Goal: Task Accomplishment & Management: Manage account settings

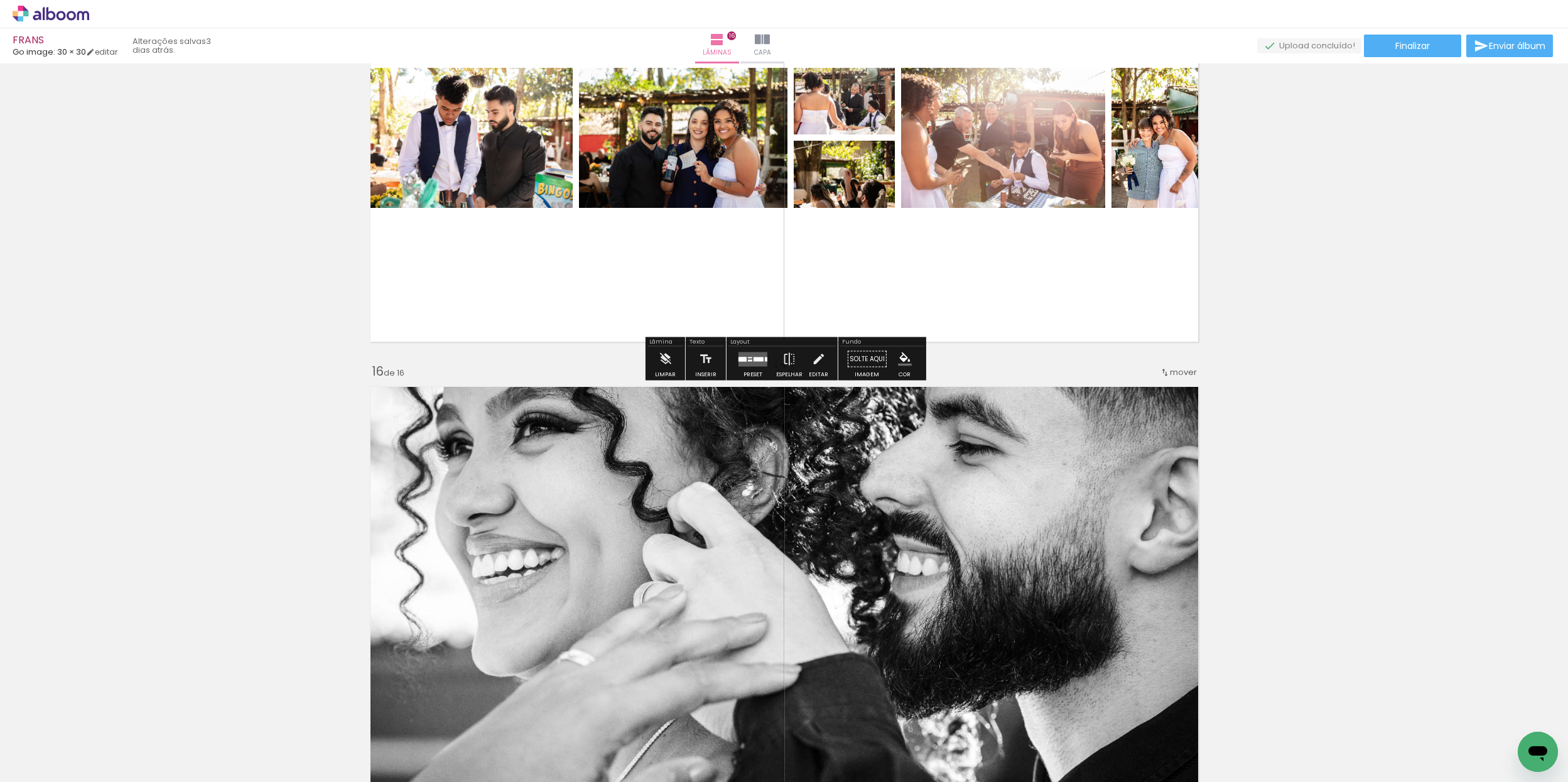
scroll to position [6537, 0]
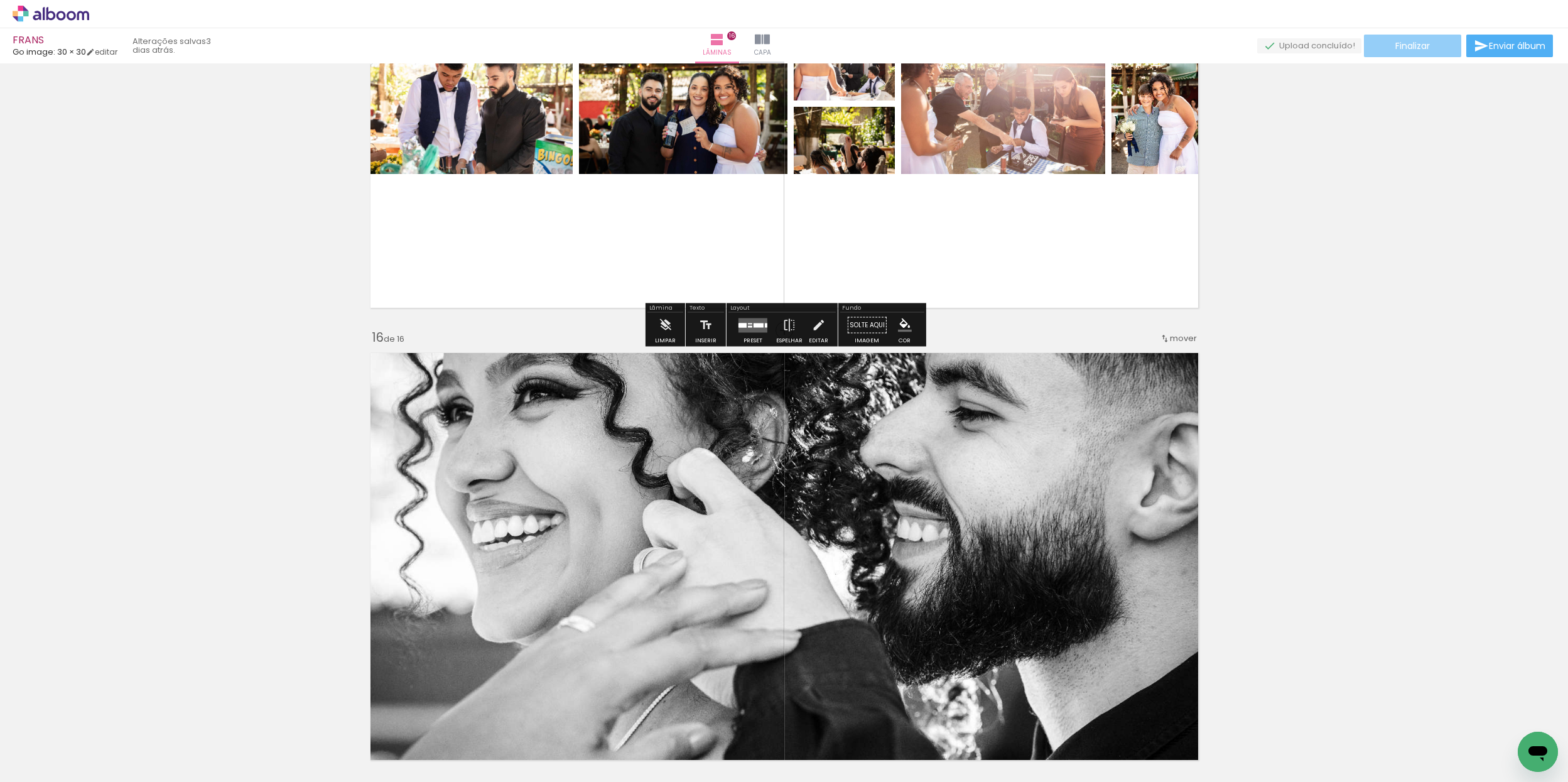
click at [1425, 46] on span "Finalizar" at bounding box center [1413, 46] width 35 height 9
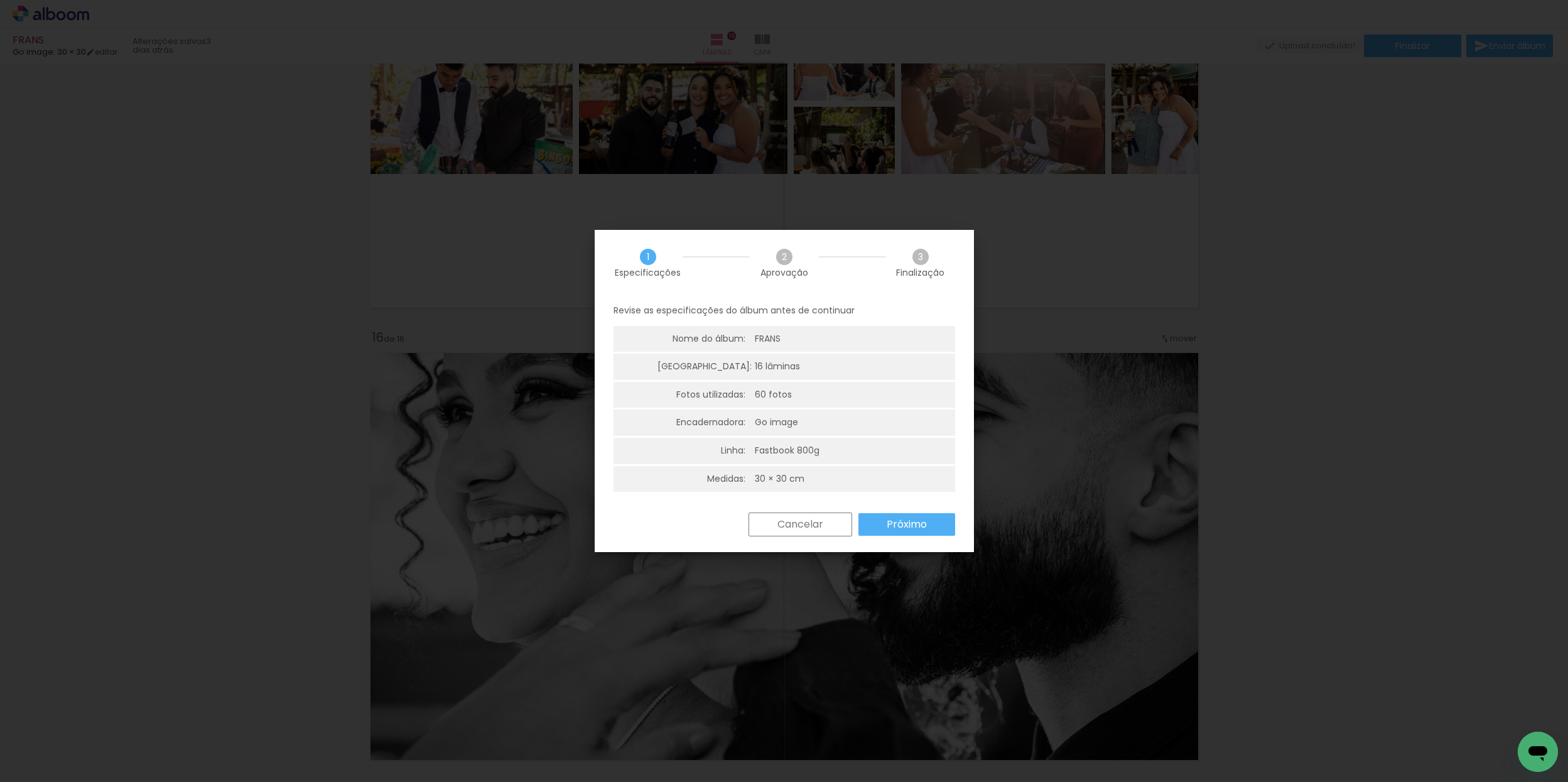
click at [932, 522] on paper-button "Próximo" at bounding box center [907, 524] width 97 height 22
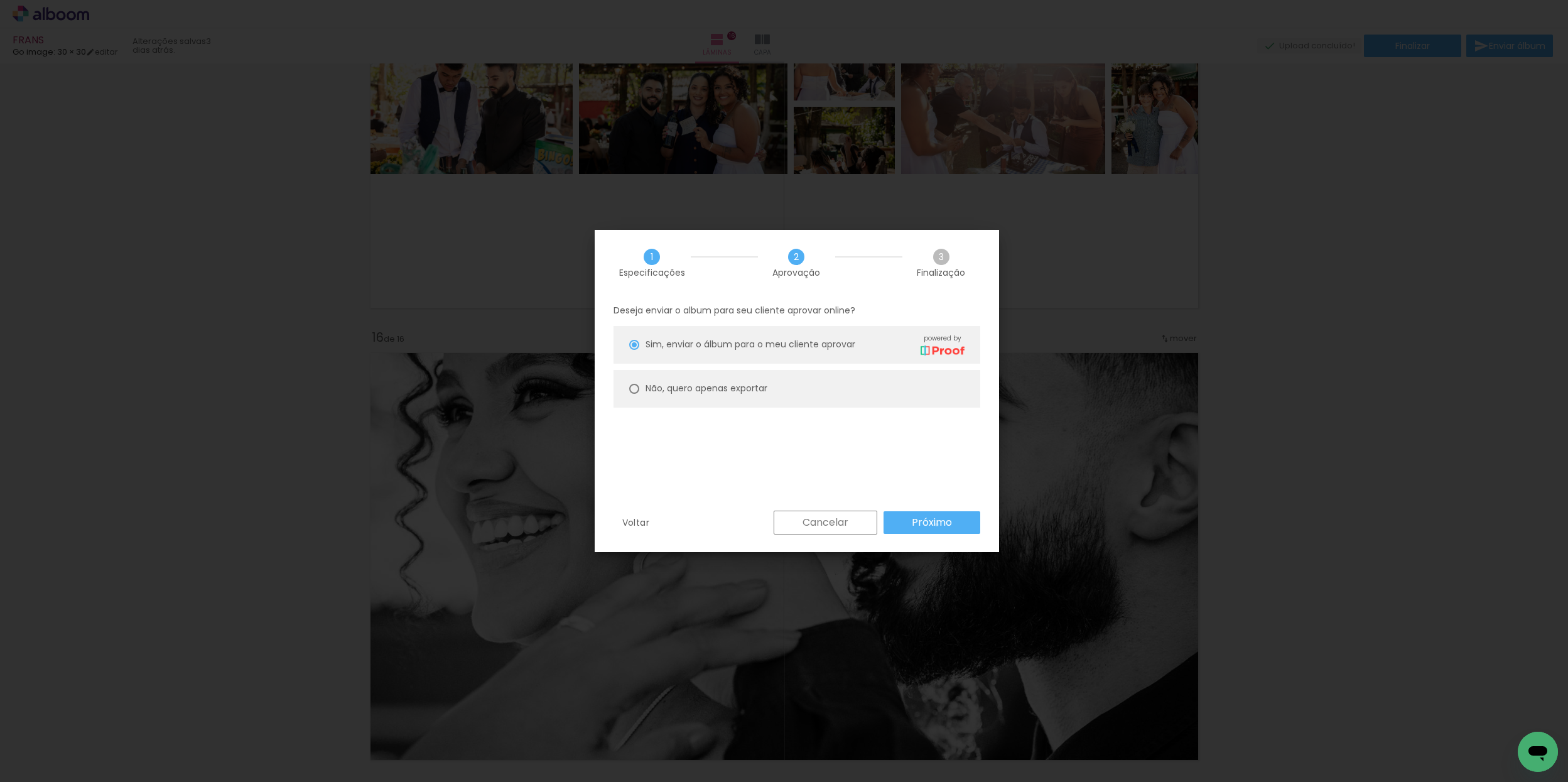
click at [0, 0] on slot "Próximo" at bounding box center [0, 0] width 0 height 0
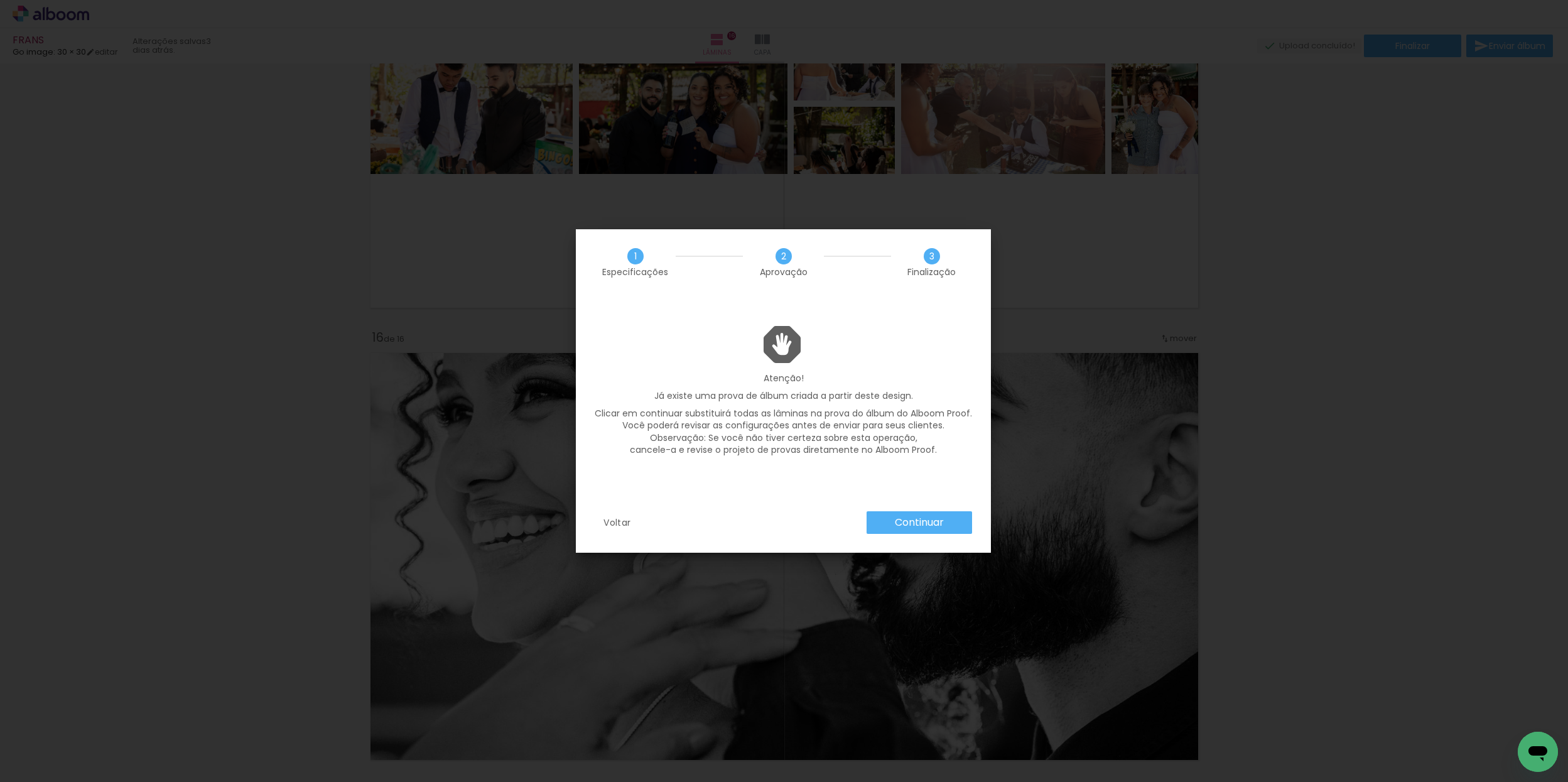
click at [0, 0] on slot "Continuar" at bounding box center [0, 0] width 0 height 0
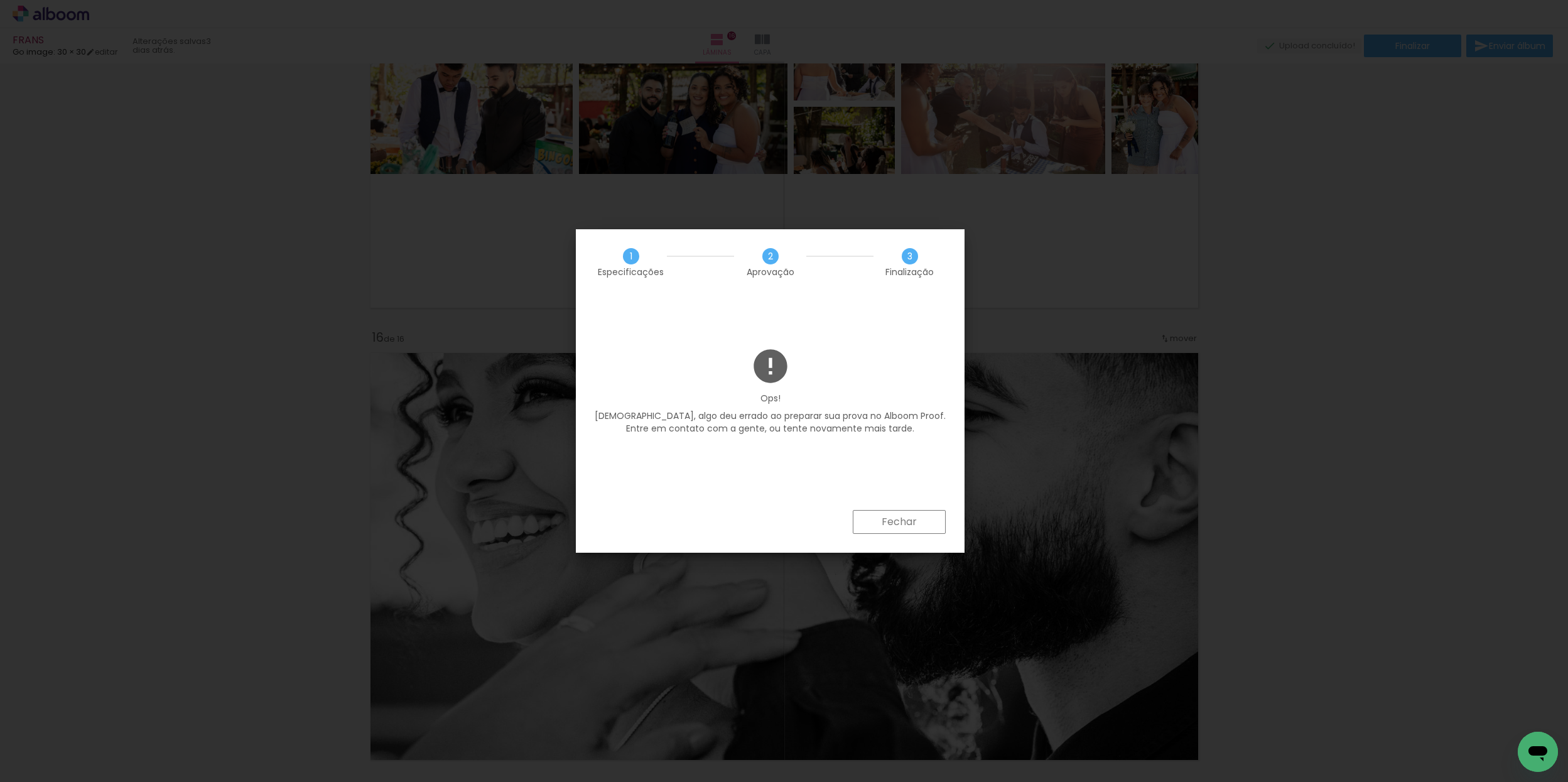
click at [0, 0] on slot "Fechar" at bounding box center [0, 0] width 0 height 0
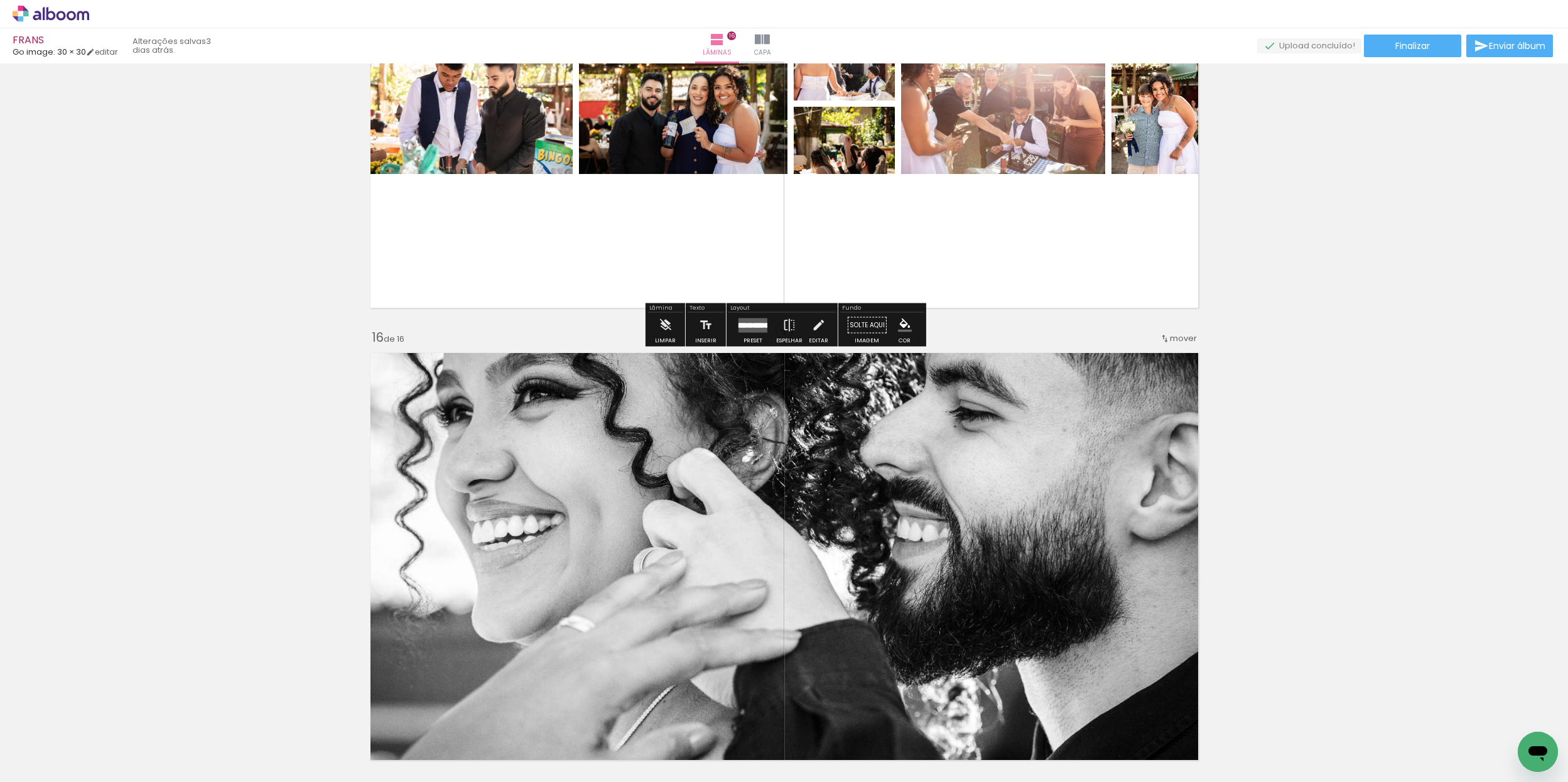
drag, startPoint x: 114, startPoint y: 54, endPoint x: 146, endPoint y: 54, distance: 32.0
click at [114, 54] on link "editar" at bounding box center [101, 51] width 31 height 11
type input "5"
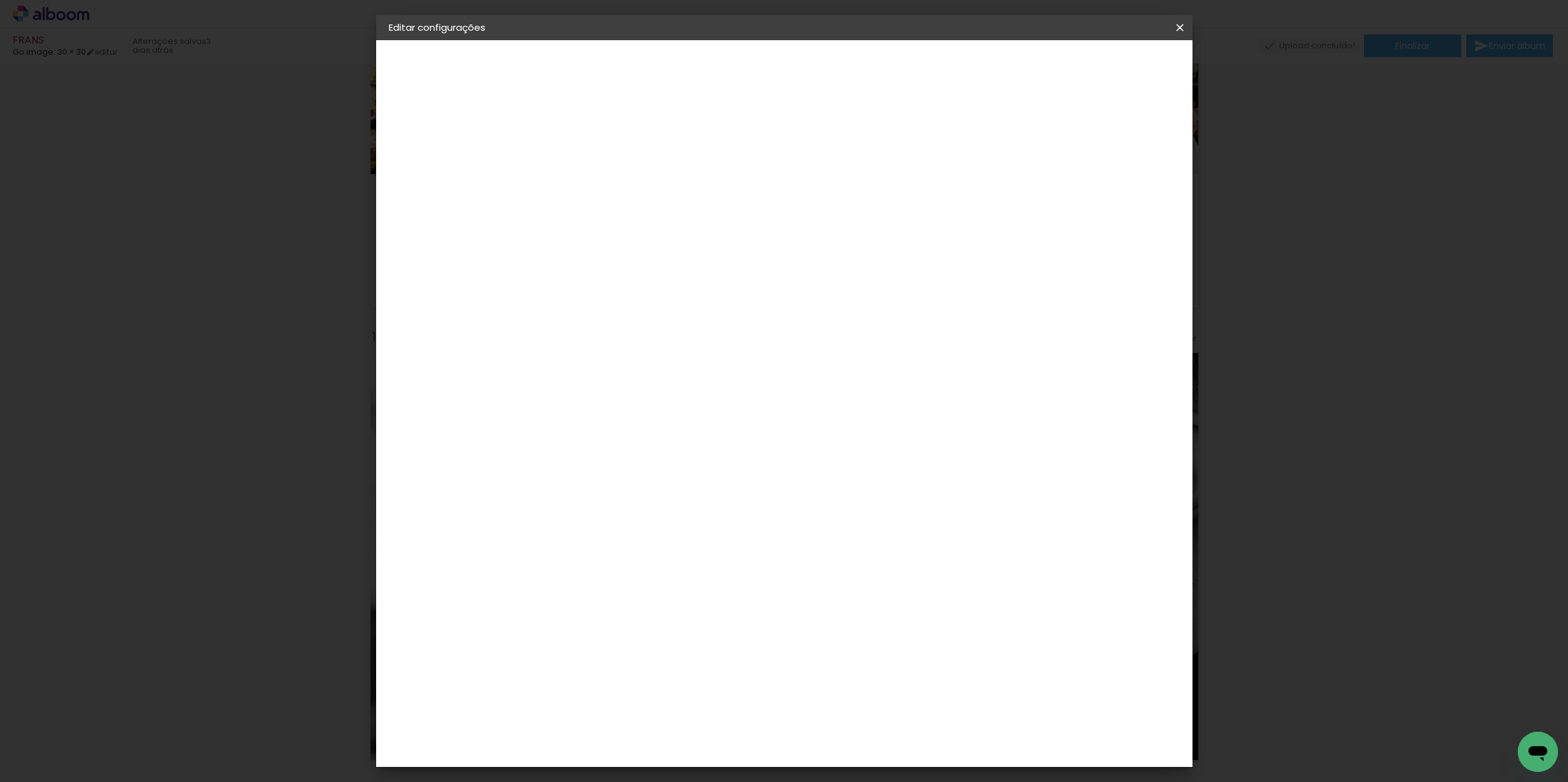
click at [0, 0] on slot "FRANS" at bounding box center [0, 0] width 0 height 0
click at [594, 167] on input "FRANS" at bounding box center [594, 169] width 0 height 20
type input "FRANS 2"
type paper-input "FRANS 2"
click at [0, 0] on slot "Avançar" at bounding box center [0, 0] width 0 height 0
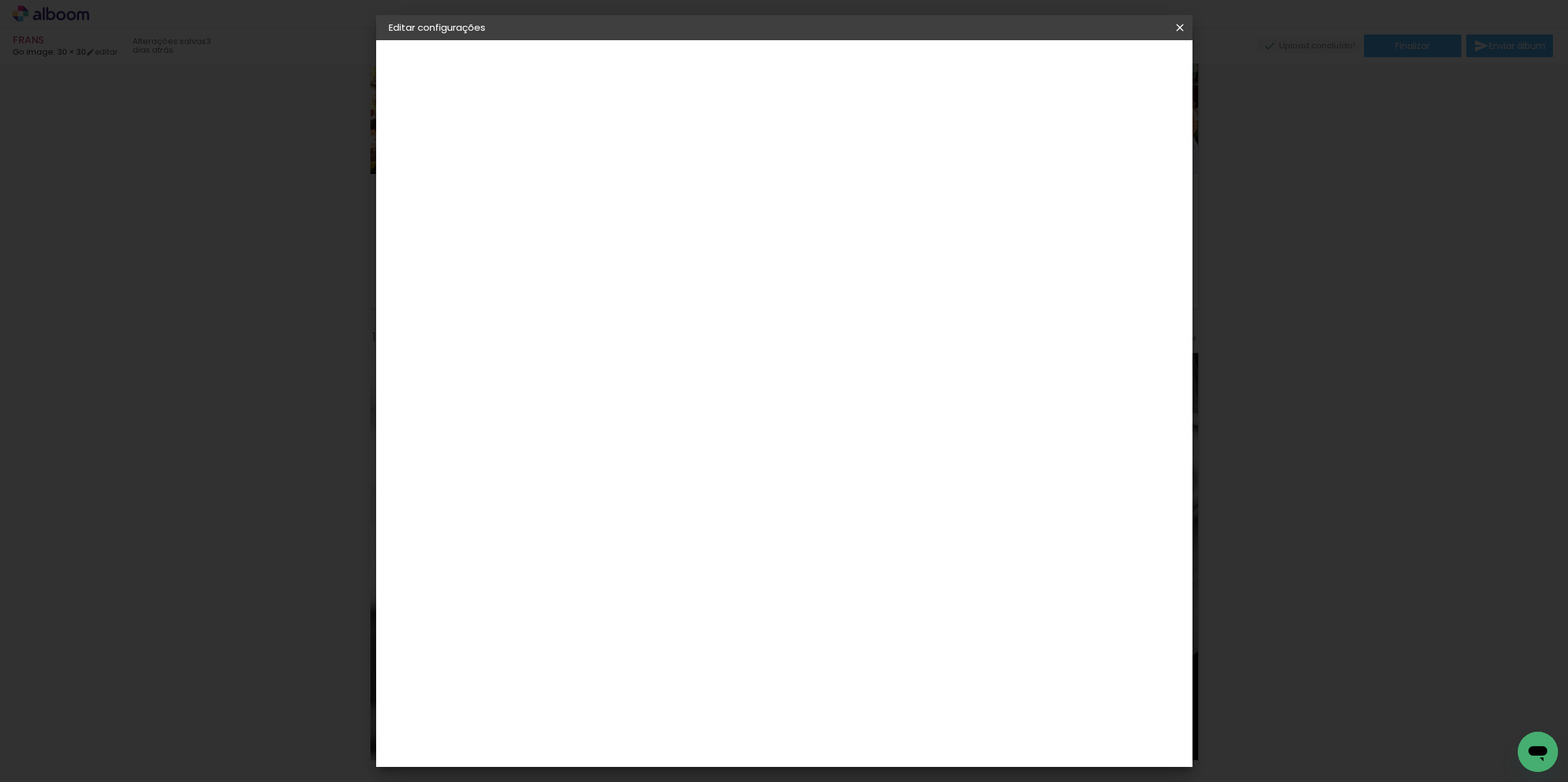
click at [607, 242] on input at bounding box center [626, 239] width 127 height 16
type input "go"
type paper-input "go"
drag, startPoint x: 755, startPoint y: 285, endPoint x: 765, endPoint y: 278, distance: 12.2
click at [616, 284] on div "Go image" at bounding box center [600, 286] width 31 height 20
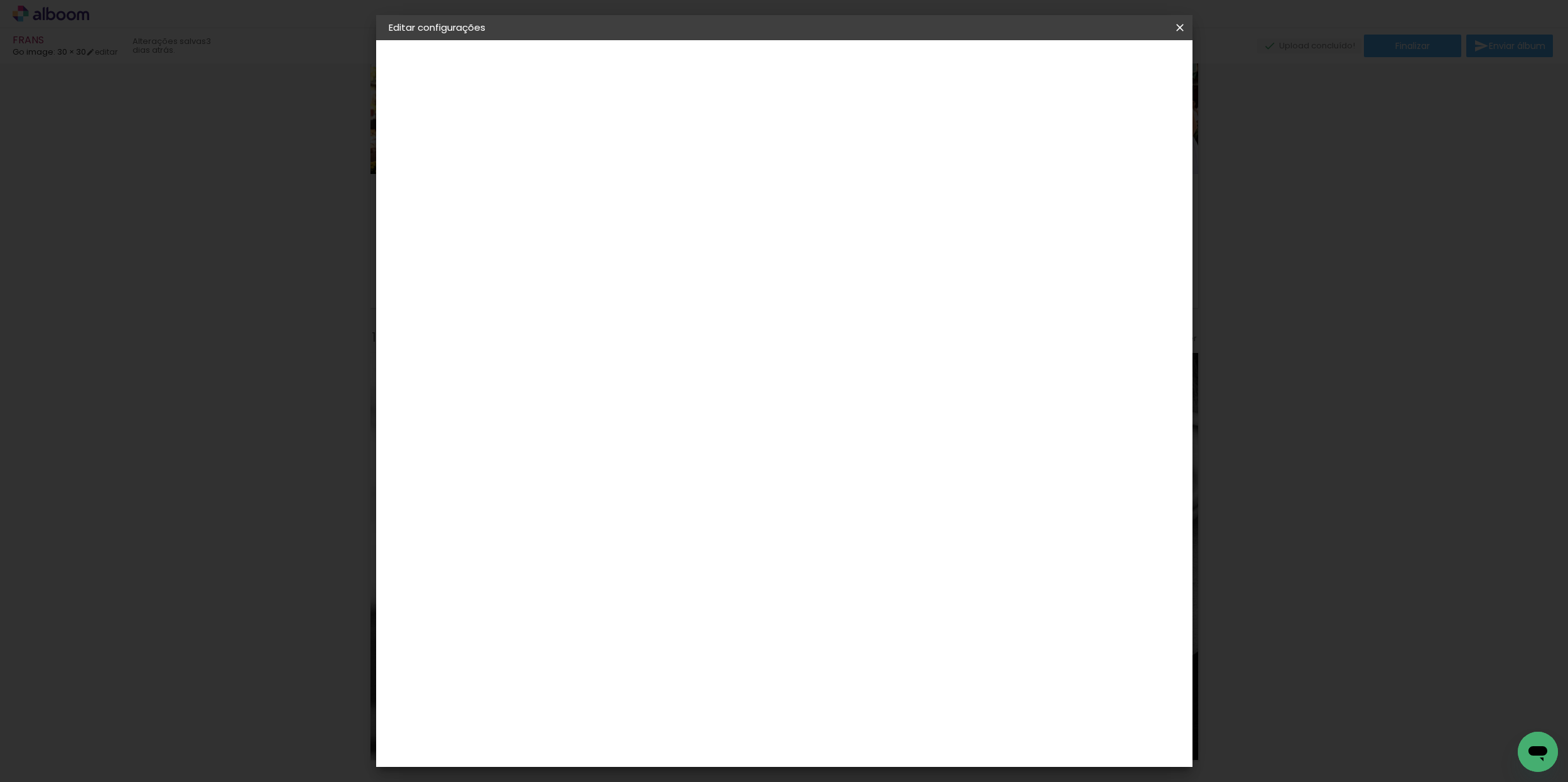
click at [0, 0] on slot "Avançar" at bounding box center [0, 0] width 0 height 0
click at [643, 209] on input "text" at bounding box center [618, 218] width 49 height 20
click at [847, 307] on paper-item "Fastbook 800g" at bounding box center [866, 309] width 251 height 25
type input "Fastbook 800g"
click at [679, 620] on span "30 × 30" at bounding box center [649, 640] width 59 height 41
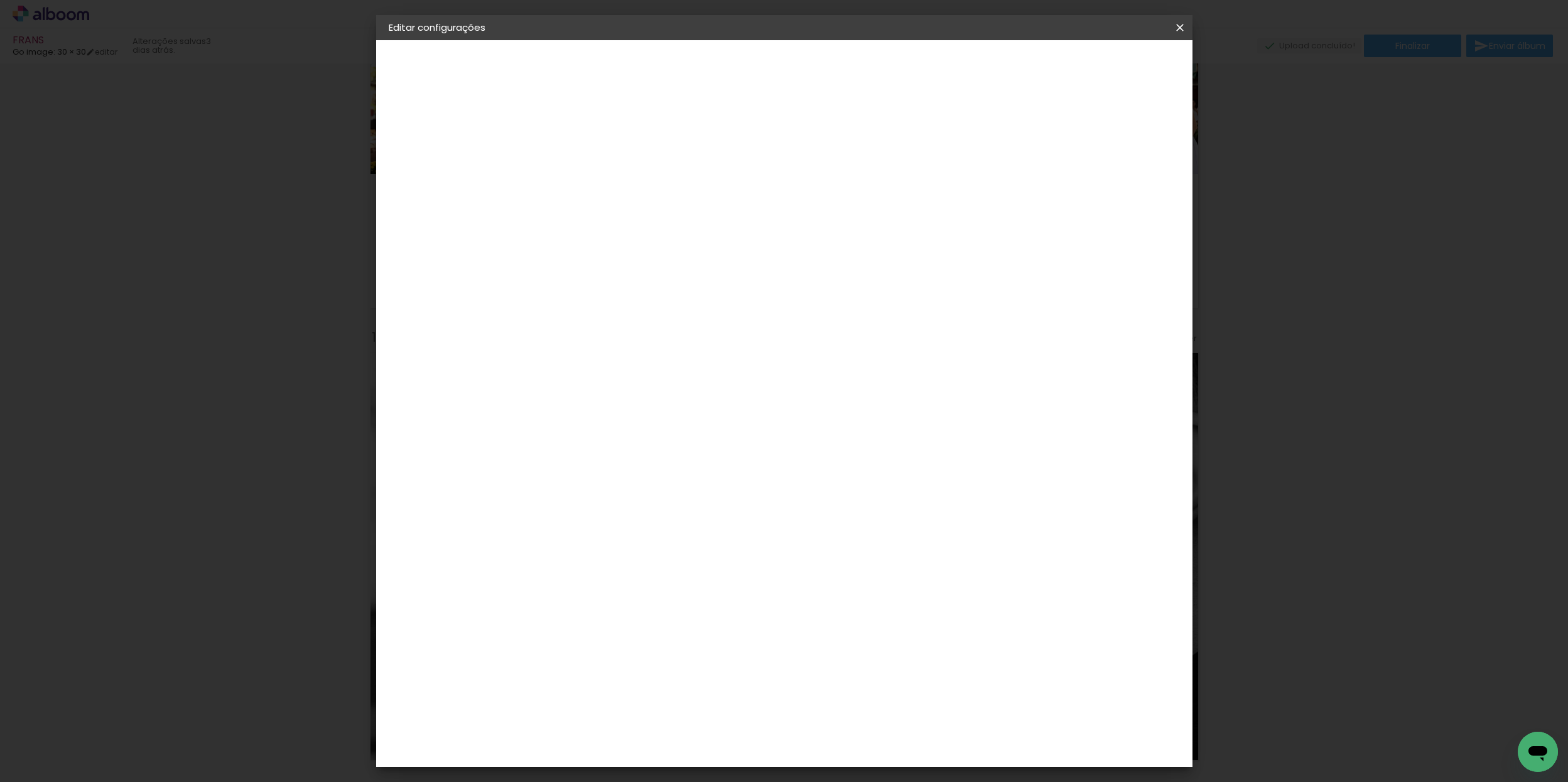
click at [0, 0] on slot "Avançar" at bounding box center [0, 0] width 0 height 0
click at [1111, 64] on span "Salvar configurações" at bounding box center [1064, 67] width 93 height 9
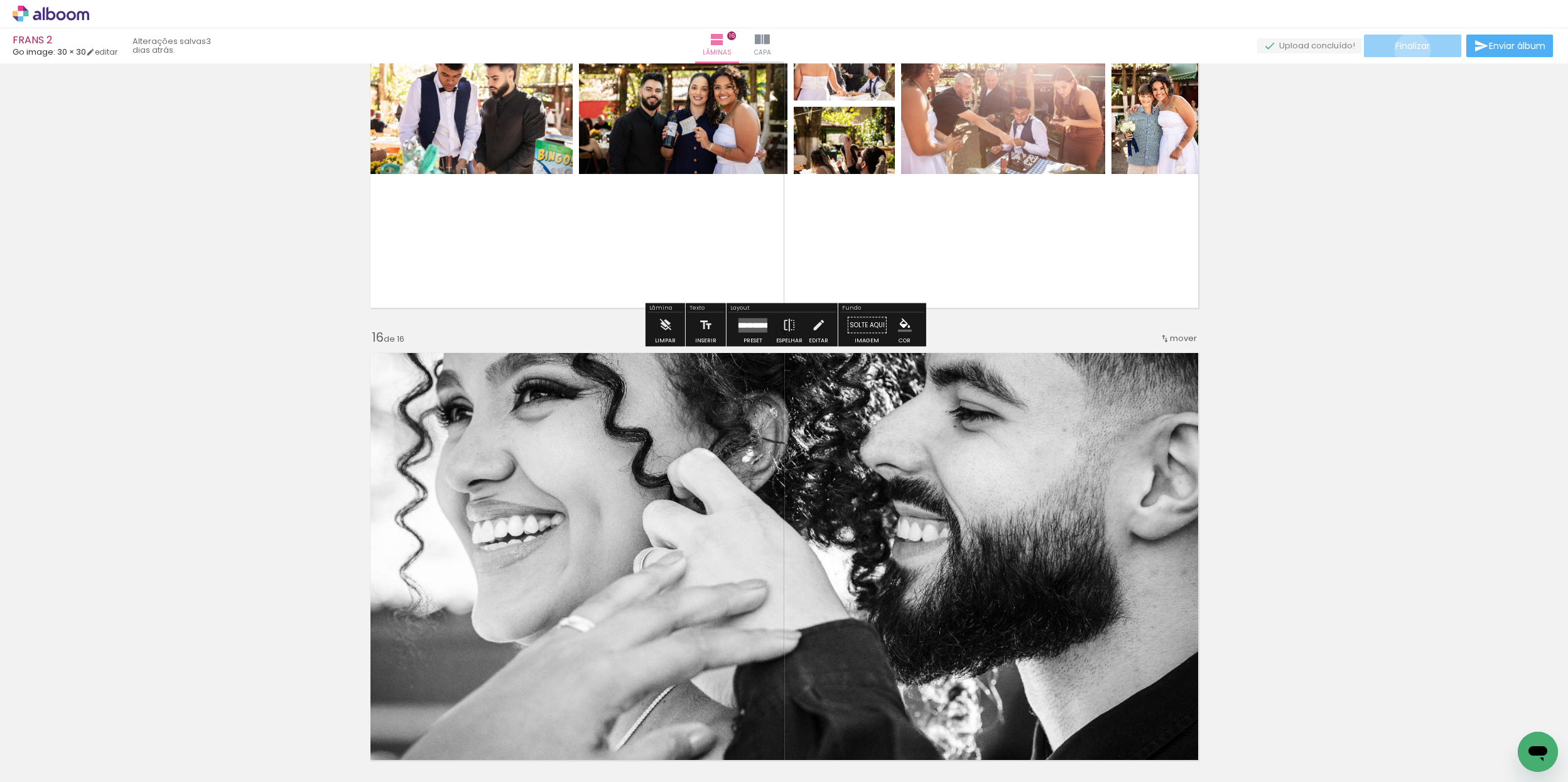
click at [1408, 50] on span "Finalizar" at bounding box center [1413, 46] width 35 height 9
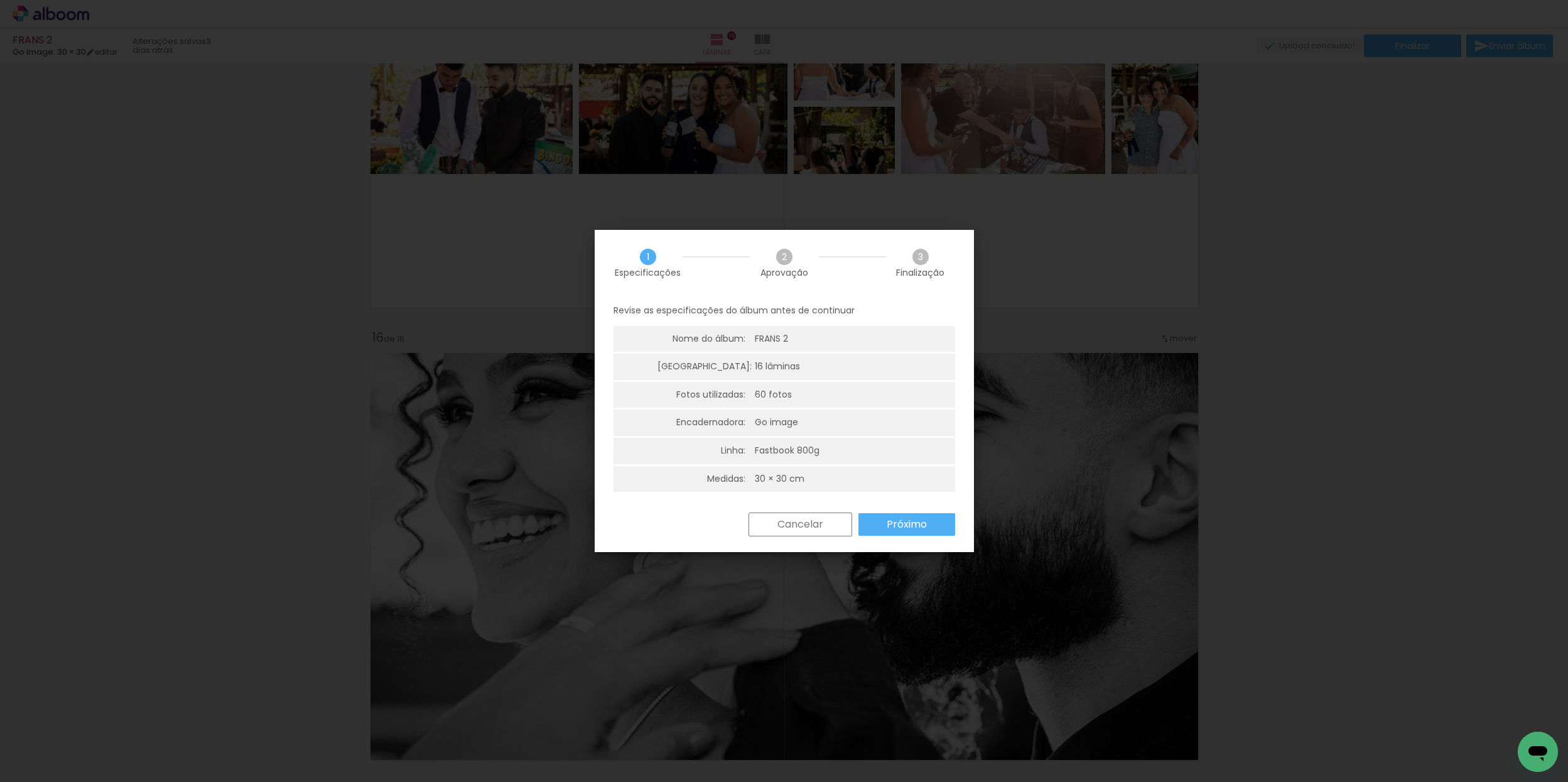
click at [0, 0] on slot "Próximo" at bounding box center [0, 0] width 0 height 0
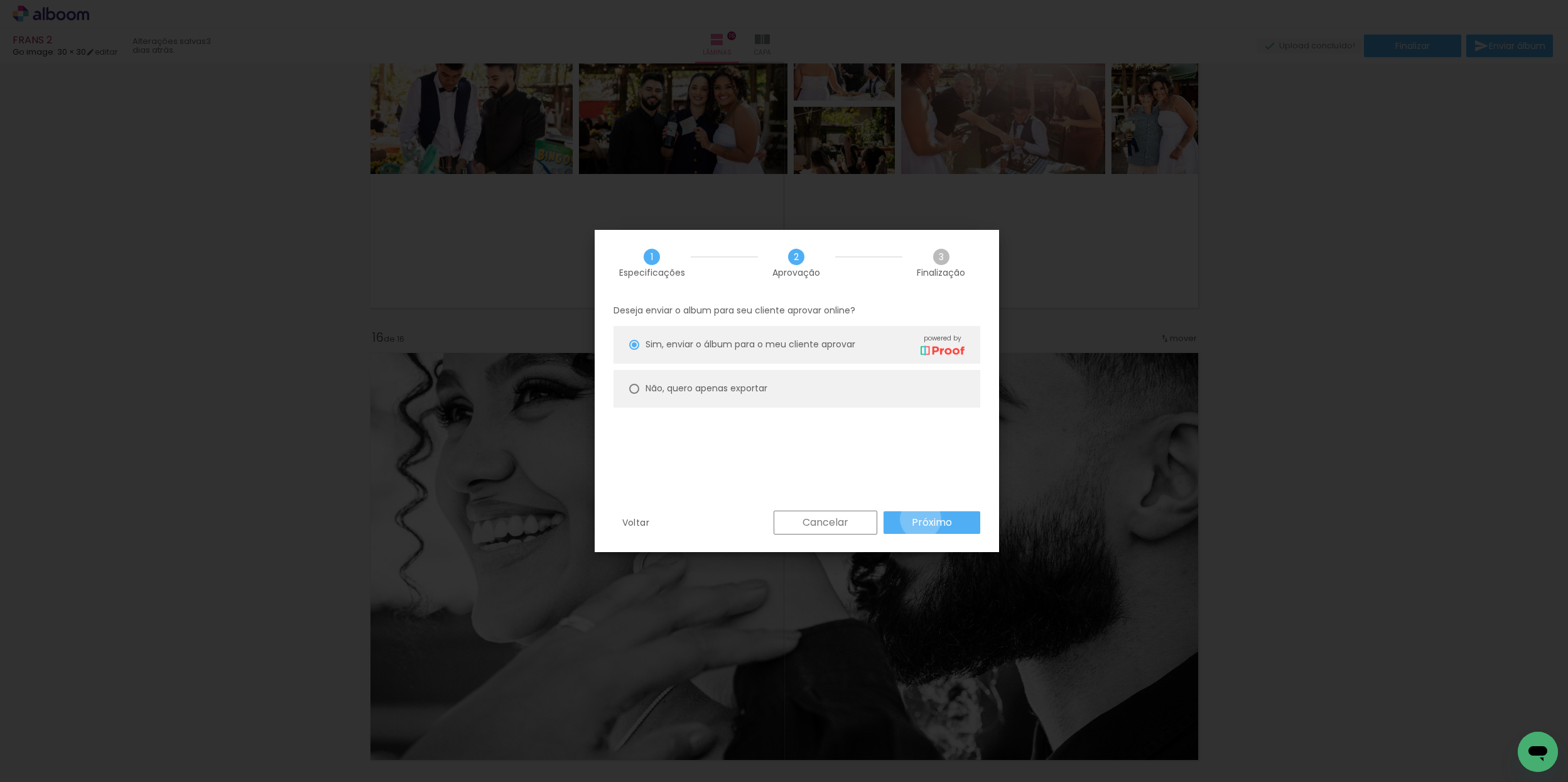
click at [0, 0] on slot "Próximo" at bounding box center [0, 0] width 0 height 0
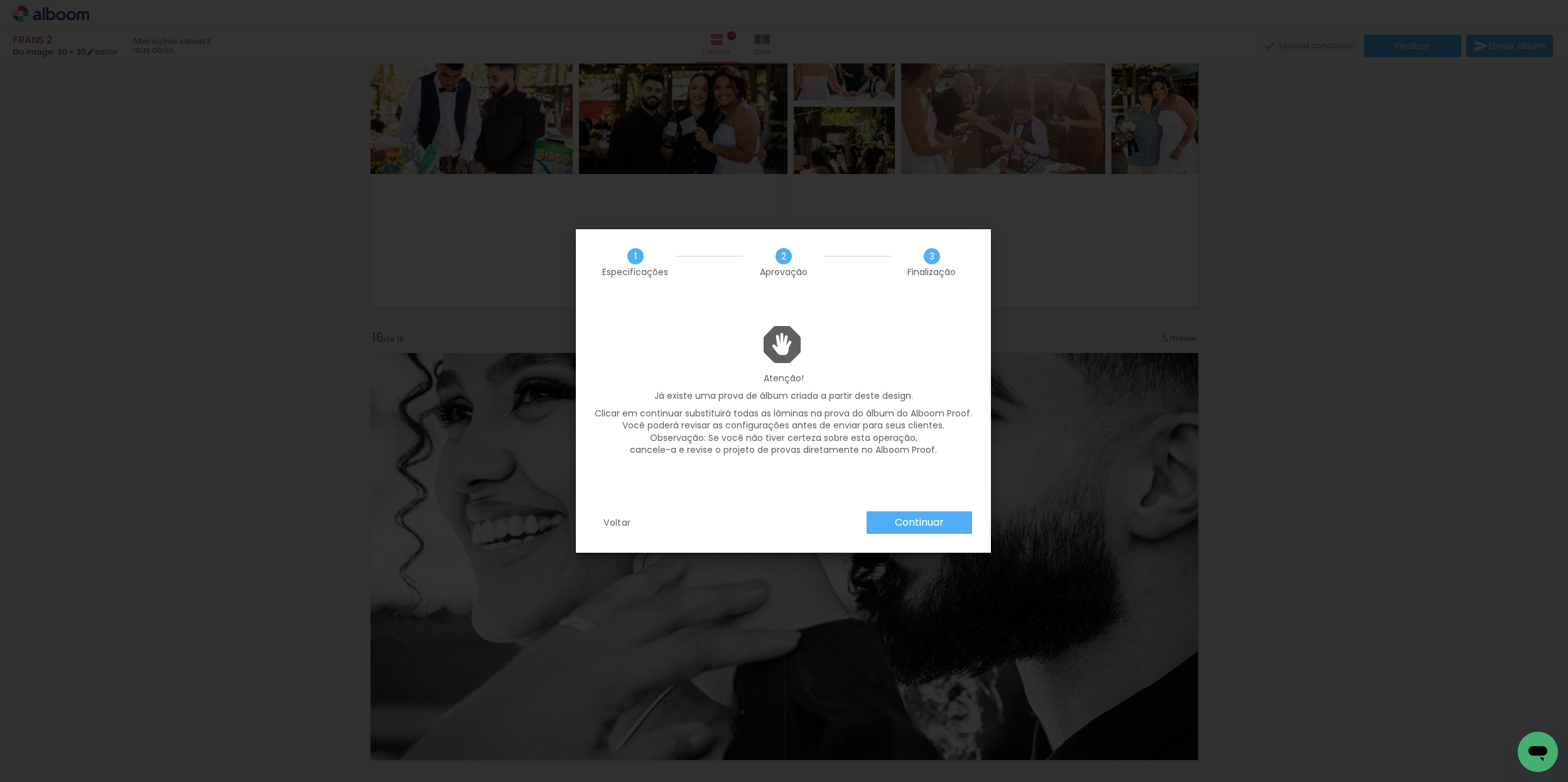
click at [931, 531] on paper-button "Continuar" at bounding box center [919, 522] width 106 height 22
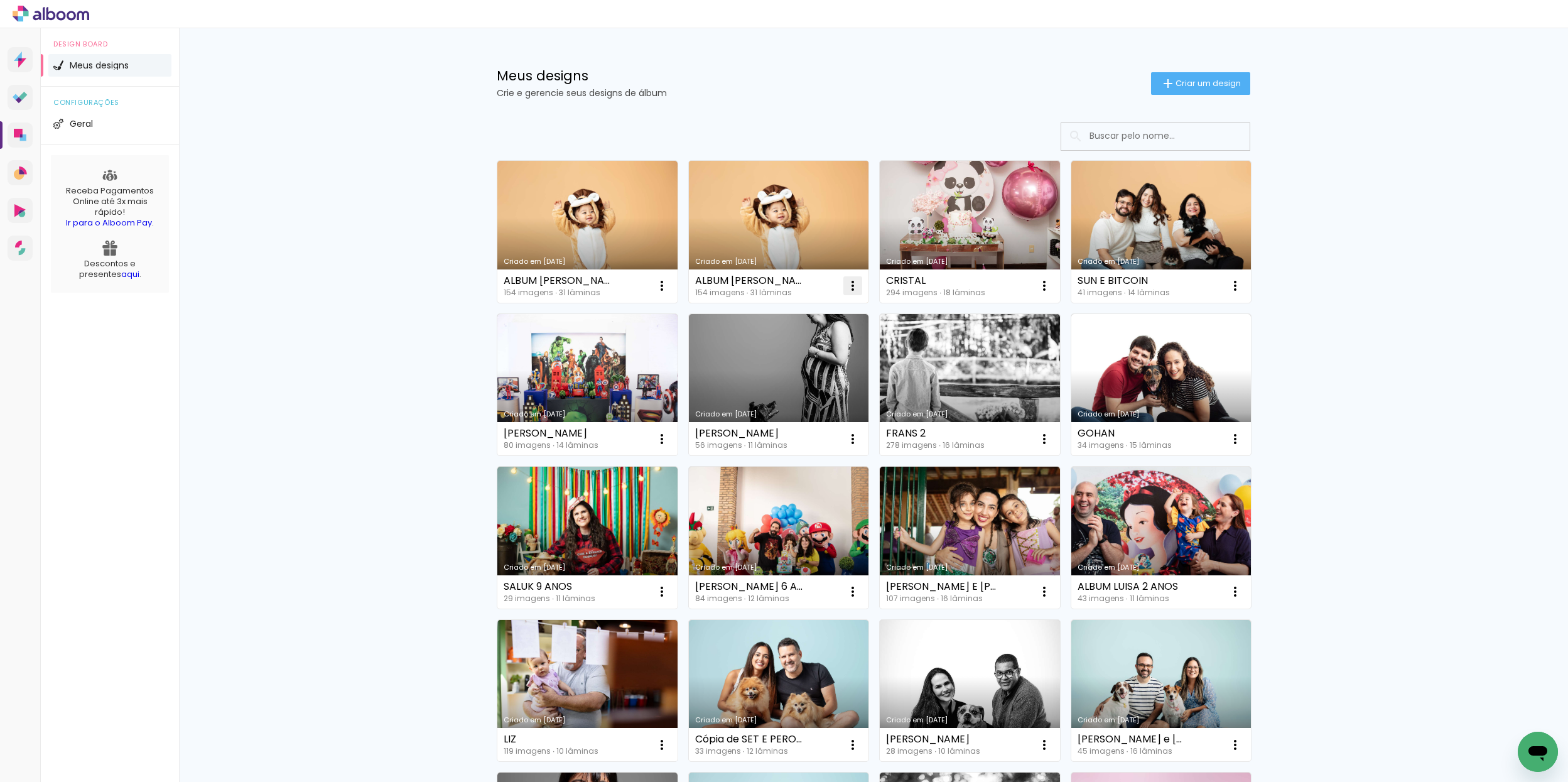
click at [670, 285] on iron-icon at bounding box center [662, 286] width 15 height 15
click at [834, 367] on paper-item "Excluir" at bounding box center [802, 368] width 124 height 25
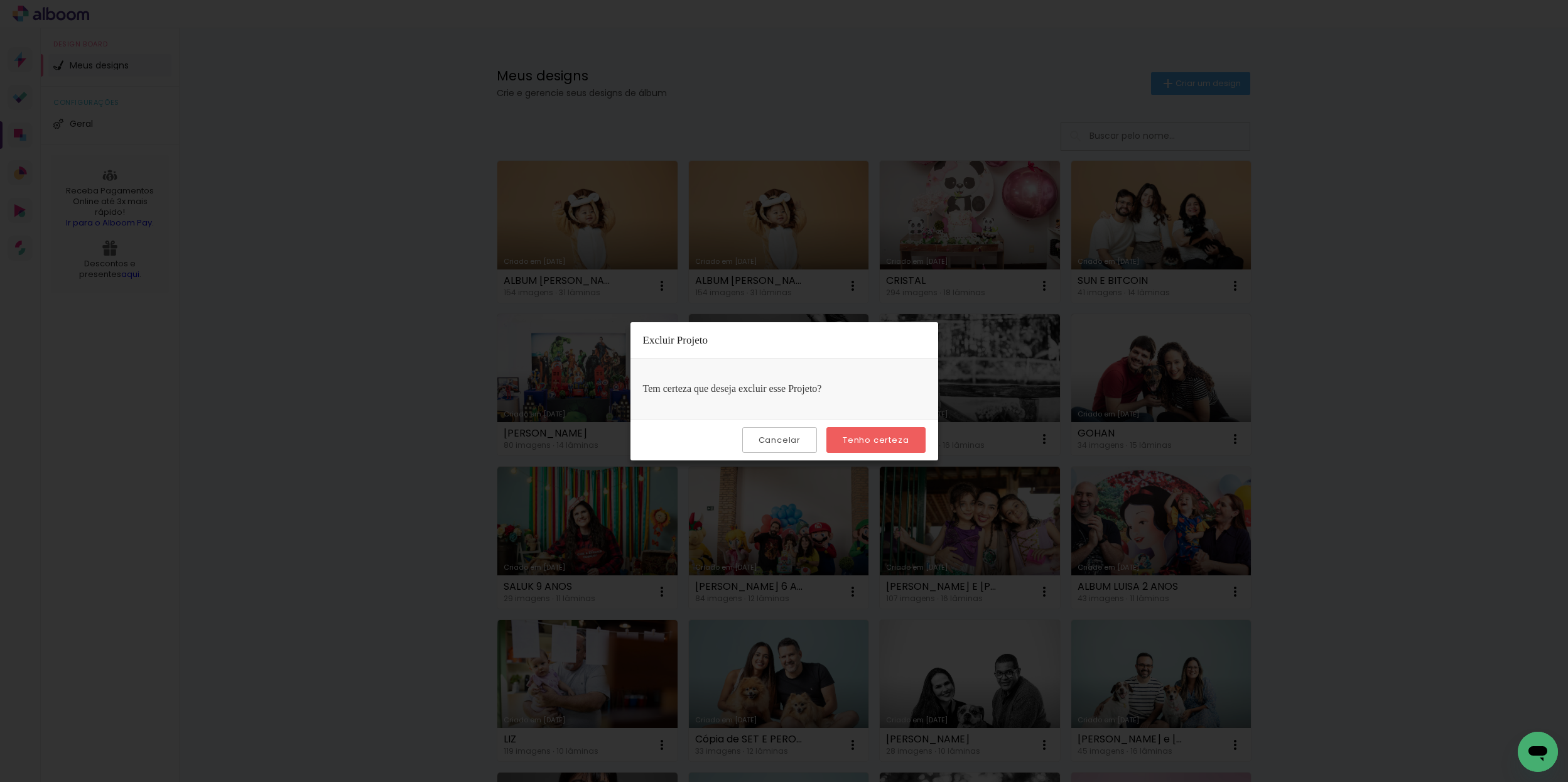
click at [0, 0] on slot "Tenho certeza" at bounding box center [0, 0] width 0 height 0
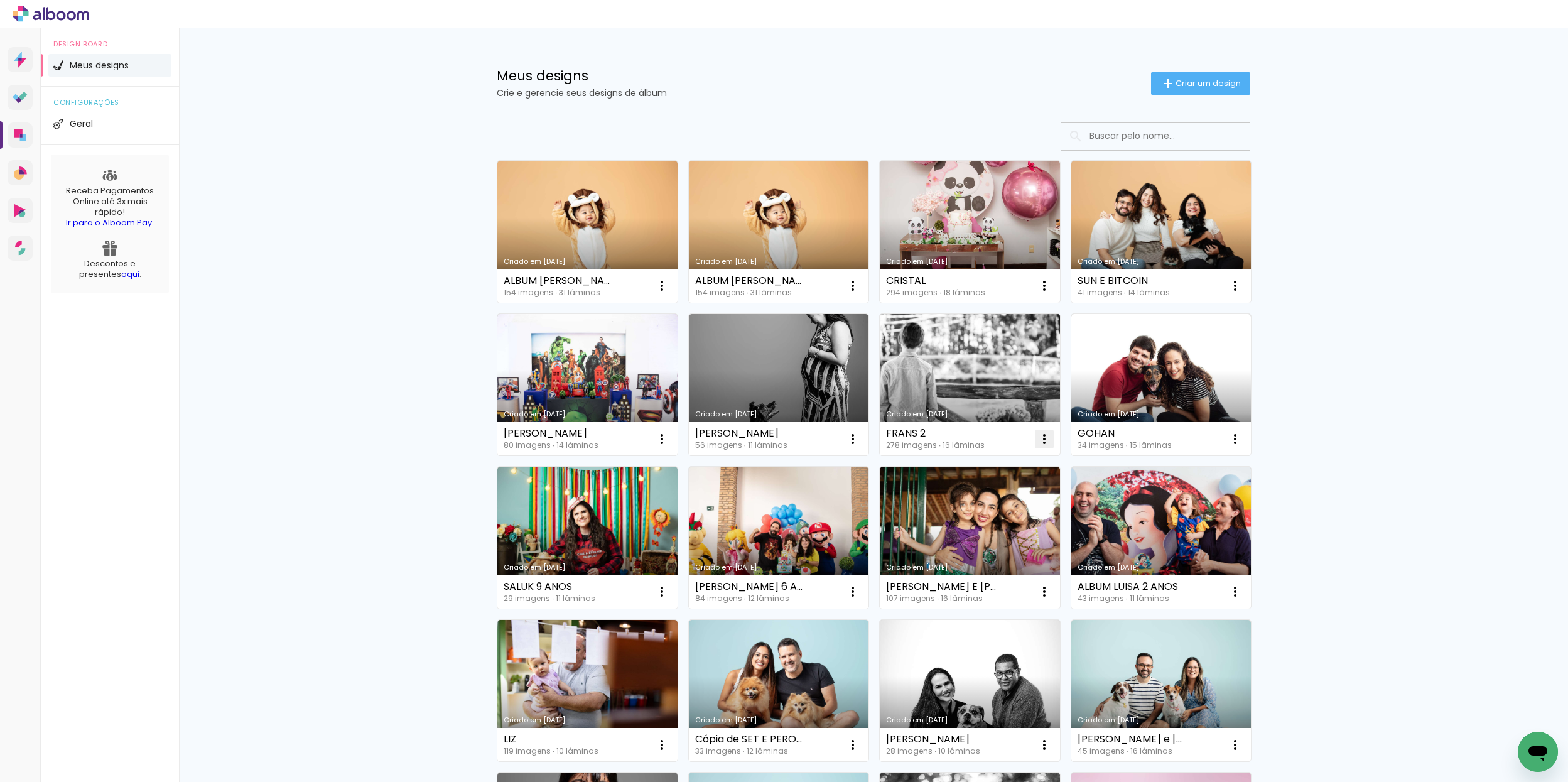
click at [670, 293] on iron-icon at bounding box center [662, 286] width 15 height 15
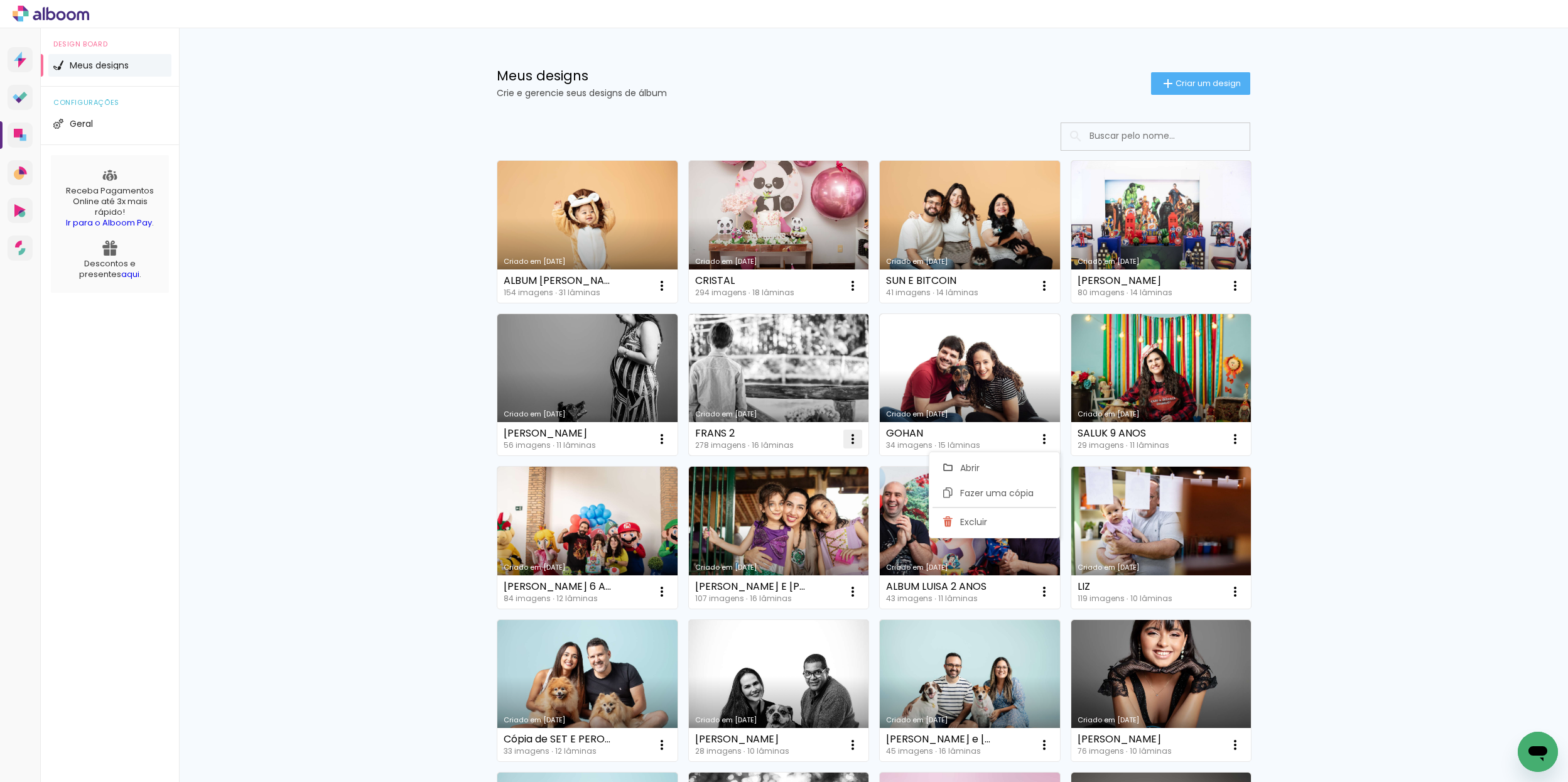
click at [670, 293] on iron-icon at bounding box center [662, 286] width 15 height 15
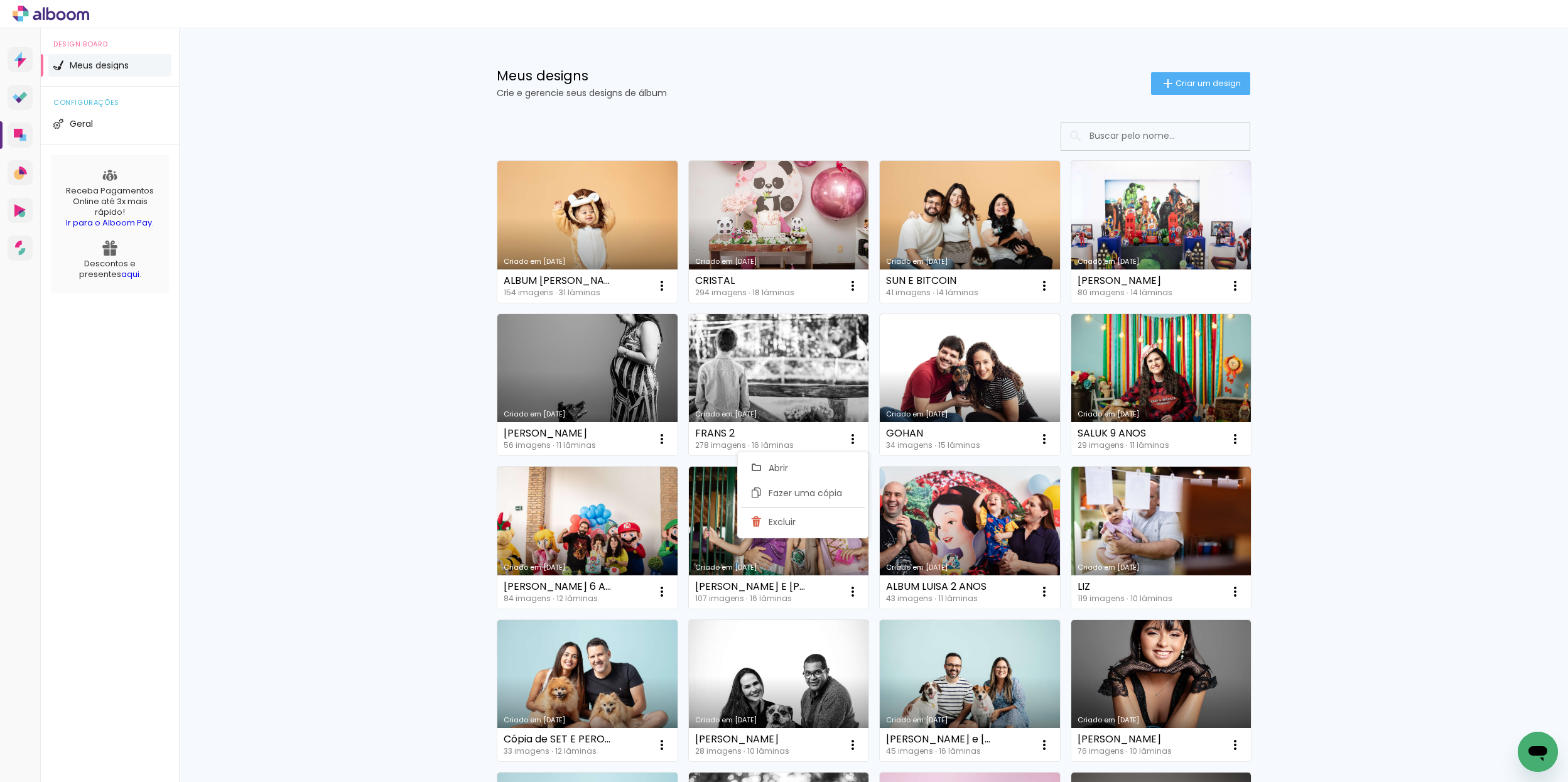
click at [827, 493] on span "Fazer uma cópia" at bounding box center [806, 493] width 74 height 9
type input "Cópia de FRANS 2"
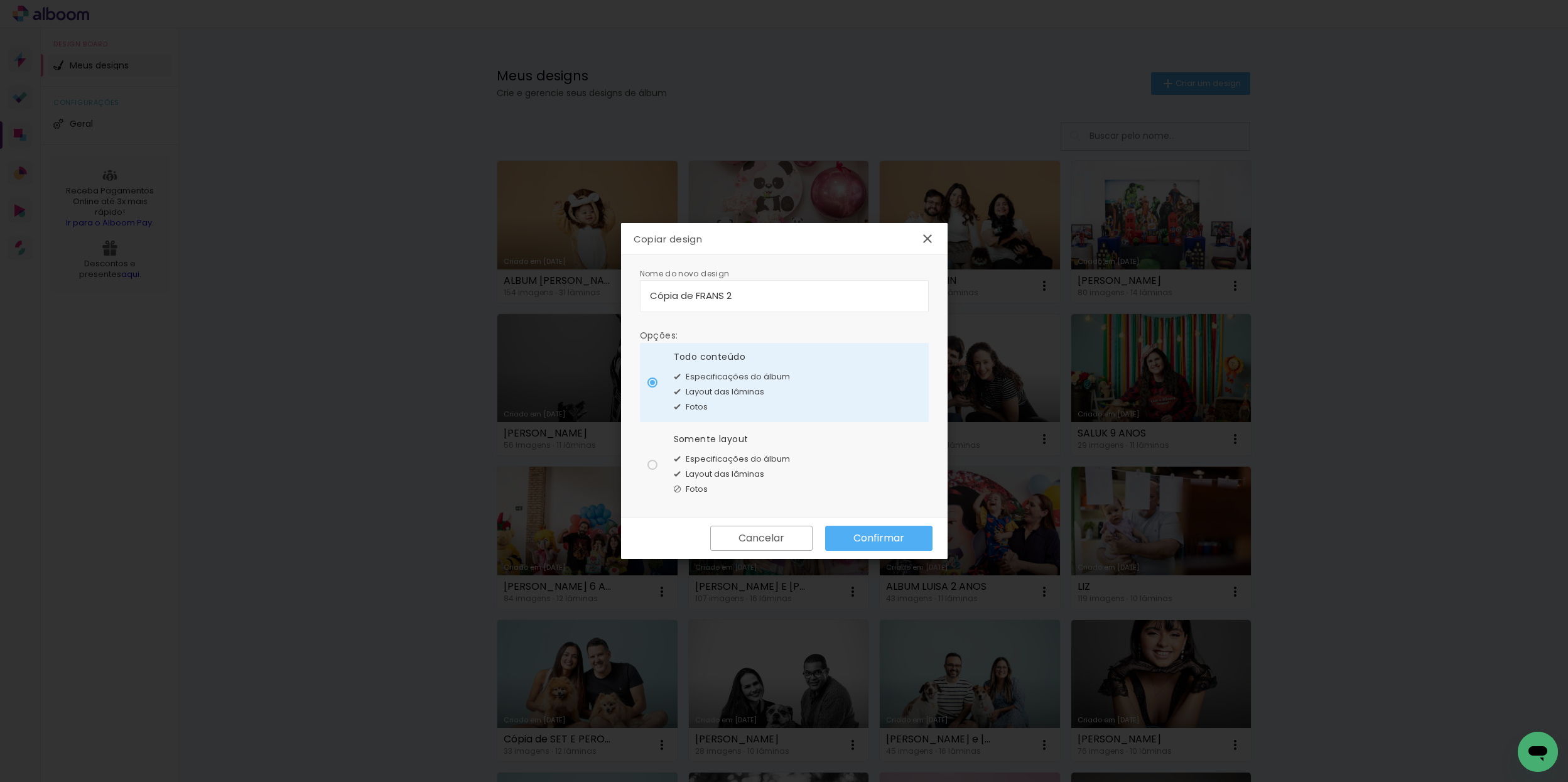
click at [0, 0] on slot "Confirmar" at bounding box center [0, 0] width 0 height 0
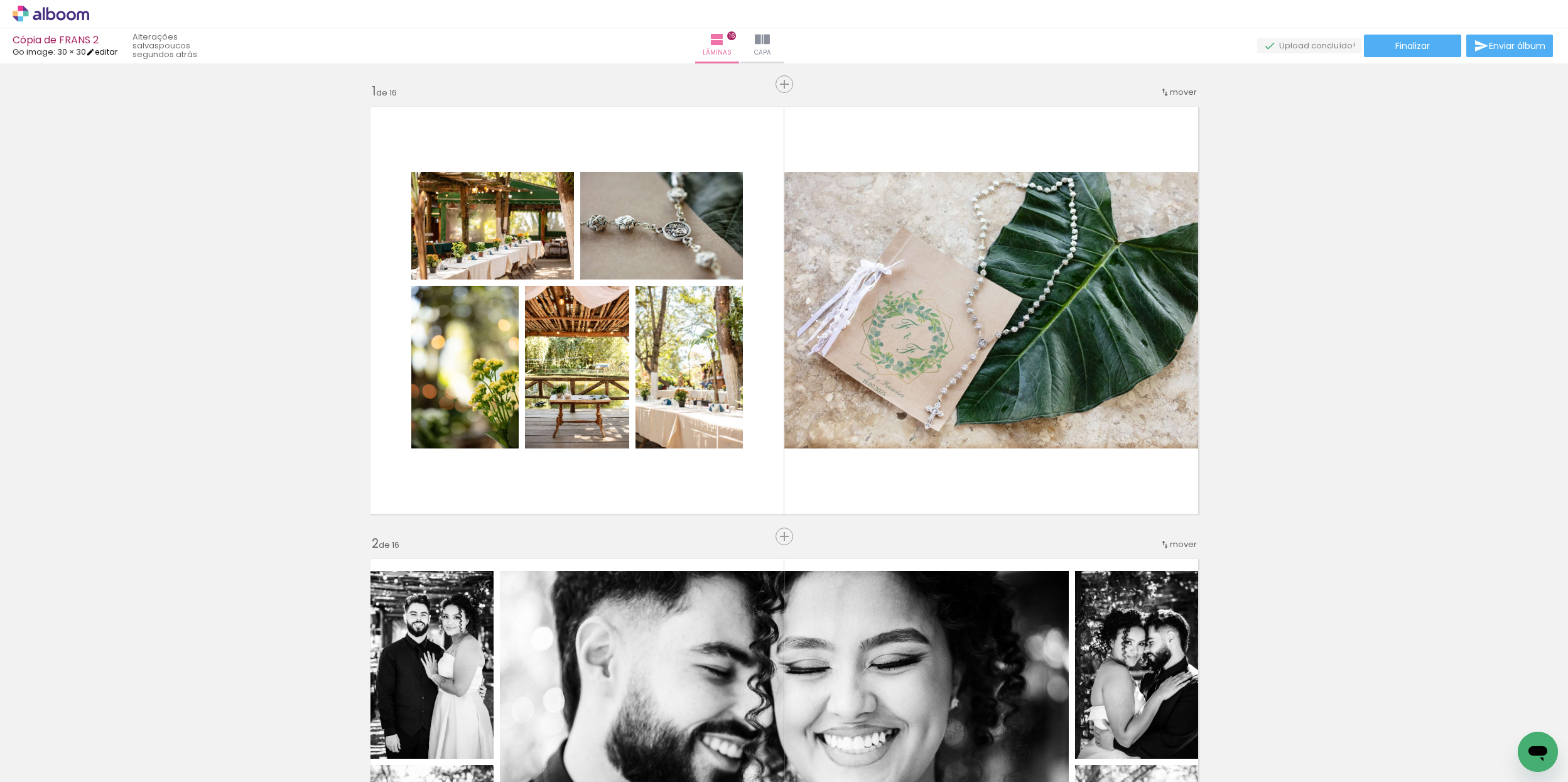
click at [111, 53] on link "editar" at bounding box center [101, 51] width 31 height 11
type input "5"
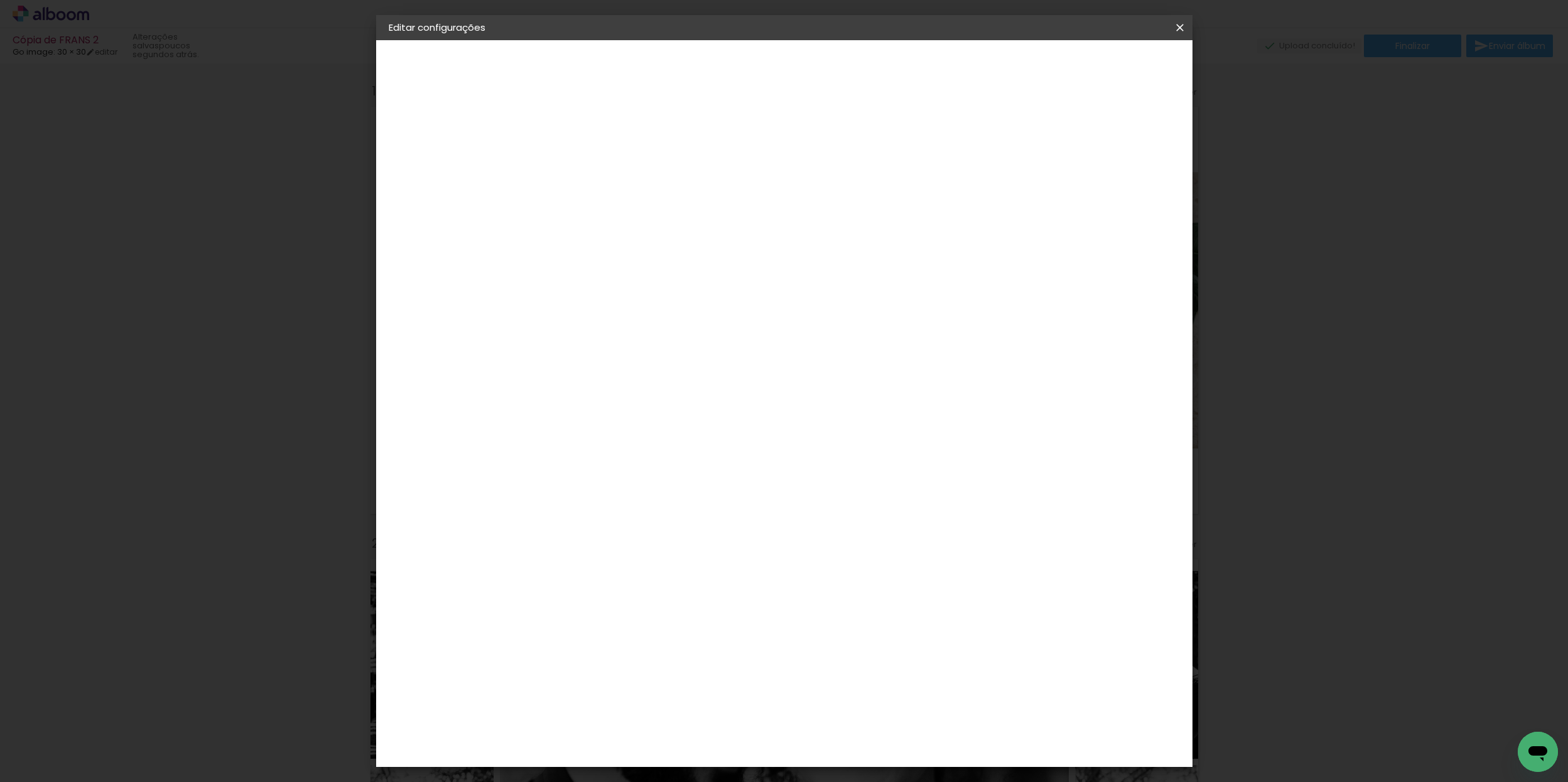
click at [0, 0] on slot "Cópia de FRANS 2" at bounding box center [0, 0] width 0 height 0
drag, startPoint x: 799, startPoint y: 169, endPoint x: 702, endPoint y: 169, distance: 97.0
click at [649, 147] on div "Informações Dê um título ao seu álbum. Avançar" at bounding box center [594, 94] width 109 height 107
type input "FRANS 2"
type paper-input "FRANS 2"
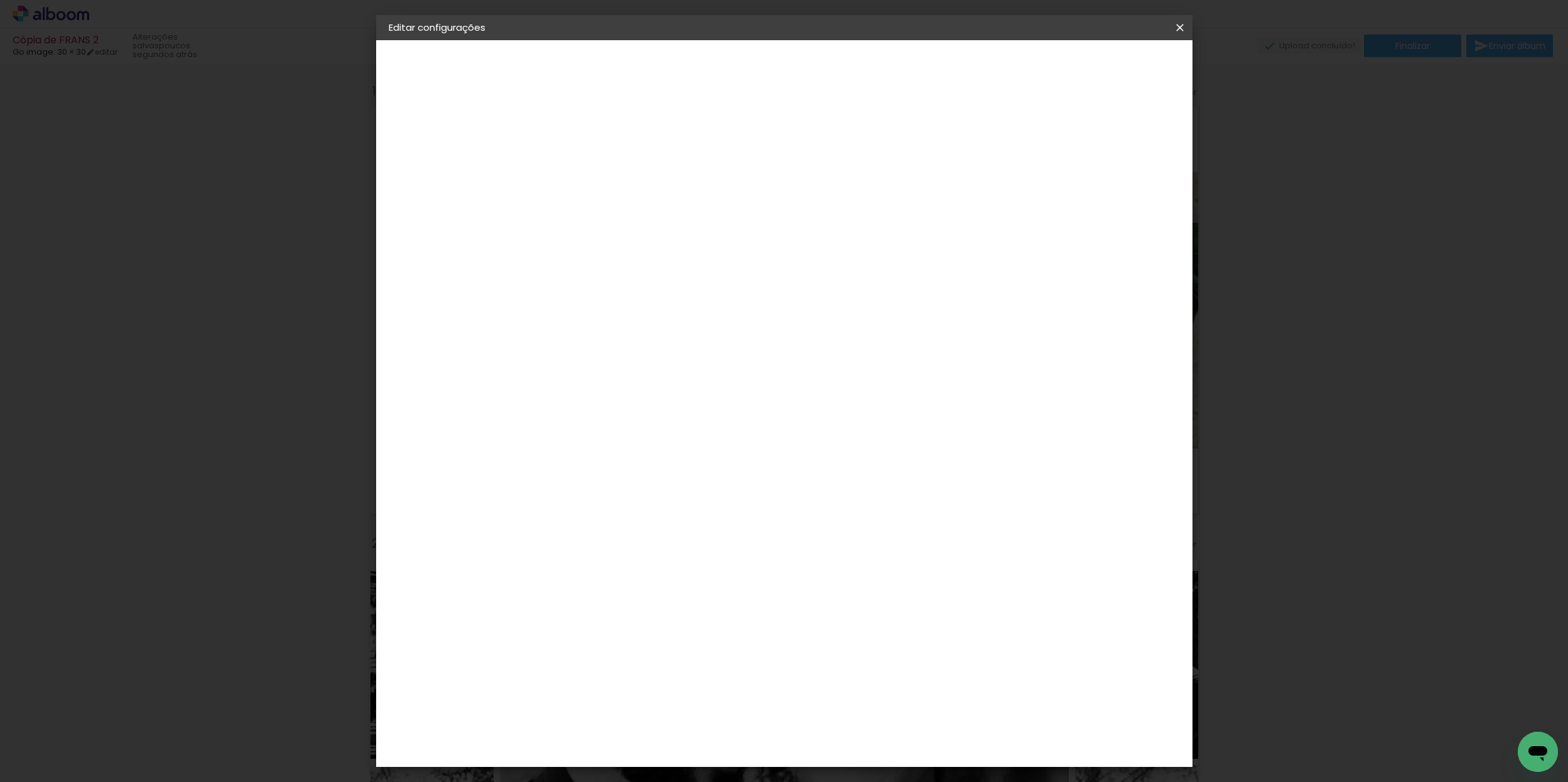
click at [0, 0] on slot "Avançar" at bounding box center [0, 0] width 0 height 0
click at [649, 237] on input at bounding box center [626, 239] width 127 height 16
type input "go"
type paper-input "go"
click at [616, 280] on div "Go image" at bounding box center [600, 286] width 31 height 20
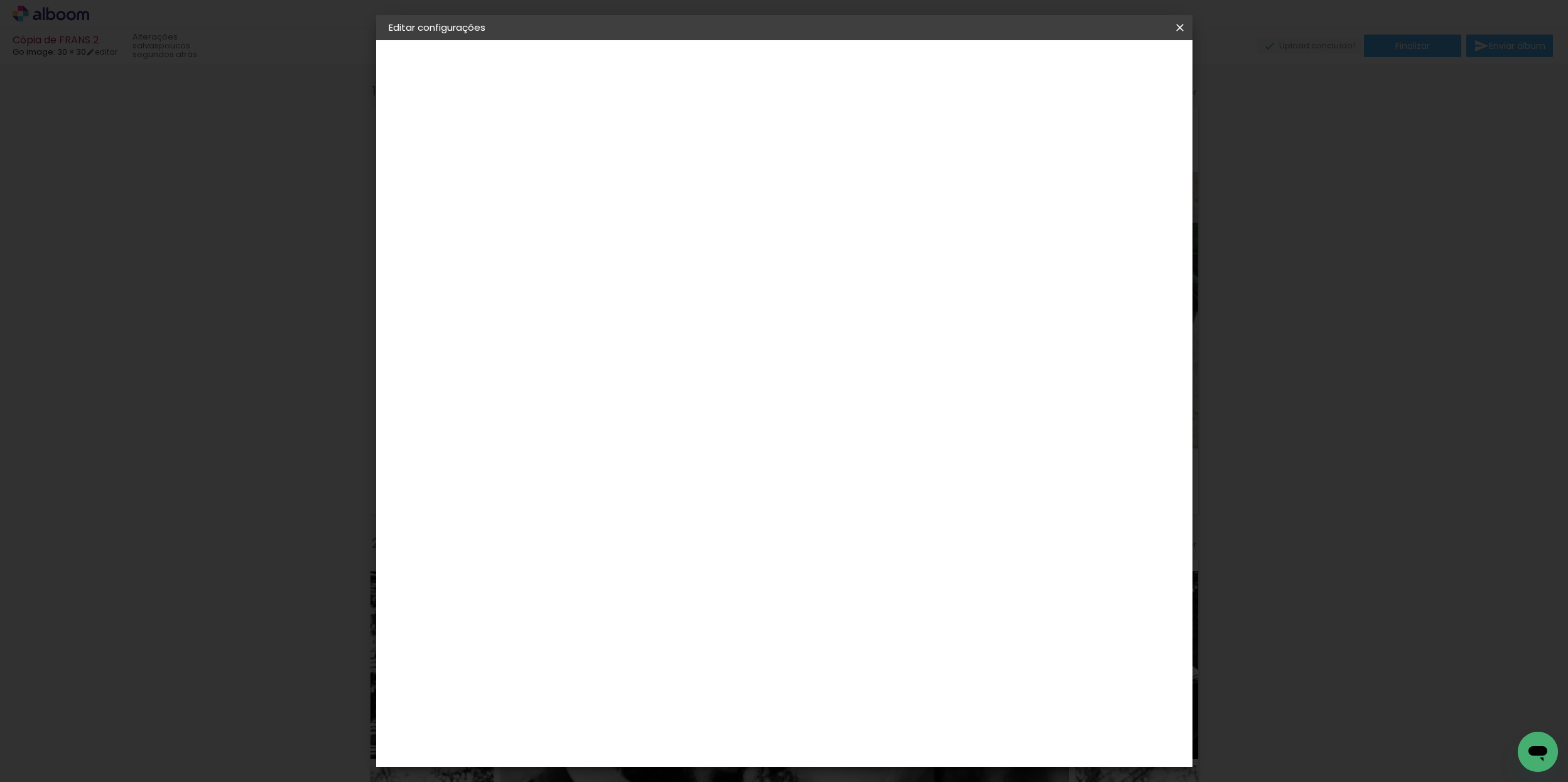
drag, startPoint x: 1156, startPoint y: 64, endPoint x: 1127, endPoint y: 61, distance: 29.2
click at [0, 0] on slot "Avançar" at bounding box center [0, 0] width 0 height 0
drag, startPoint x: 827, startPoint y: 208, endPoint x: 822, endPoint y: 216, distance: 9.4
click at [643, 209] on input "text" at bounding box center [618, 218] width 49 height 20
click at [0, 0] on slot "Fastbook 800g" at bounding box center [0, 0] width 0 height 0
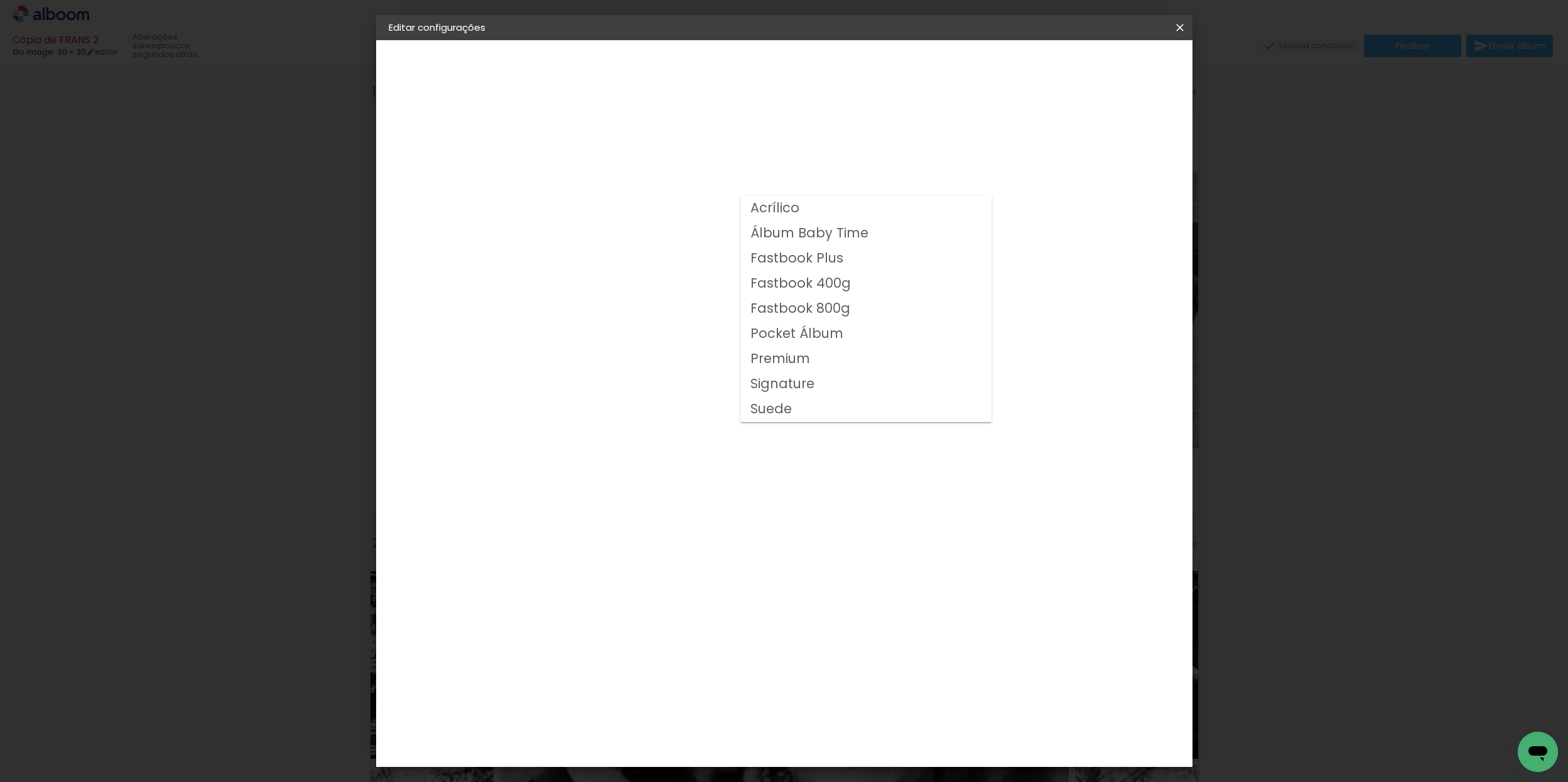
type input "Fastbook 800g"
click at [679, 620] on span "30 × 30" at bounding box center [649, 640] width 59 height 41
click at [0, 0] on slot "Avançar" at bounding box center [0, 0] width 0 height 0
click at [1111, 66] on span "Salvar configurações" at bounding box center [1064, 67] width 93 height 9
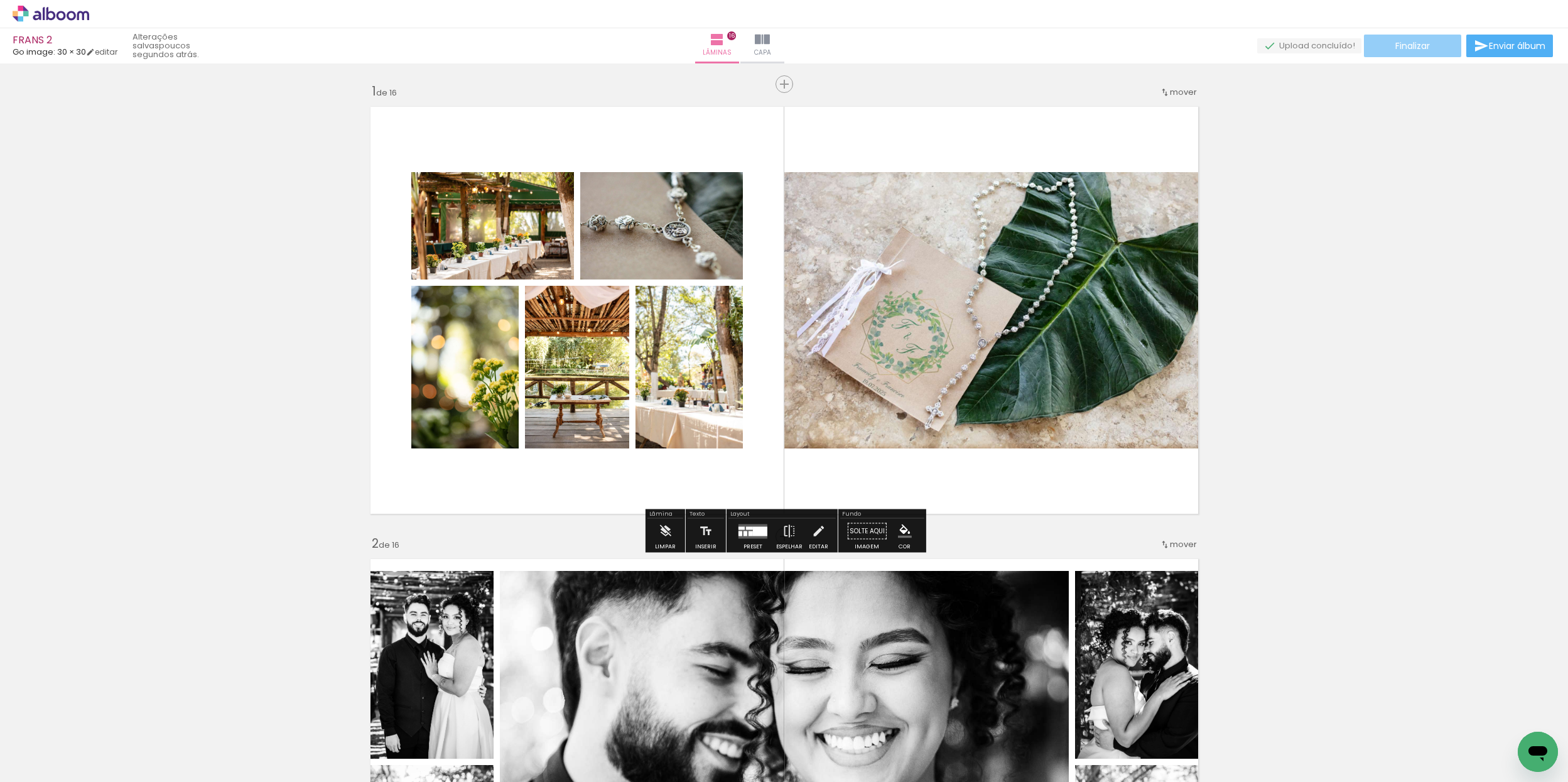
click at [1403, 47] on span "Finalizar" at bounding box center [1413, 46] width 35 height 9
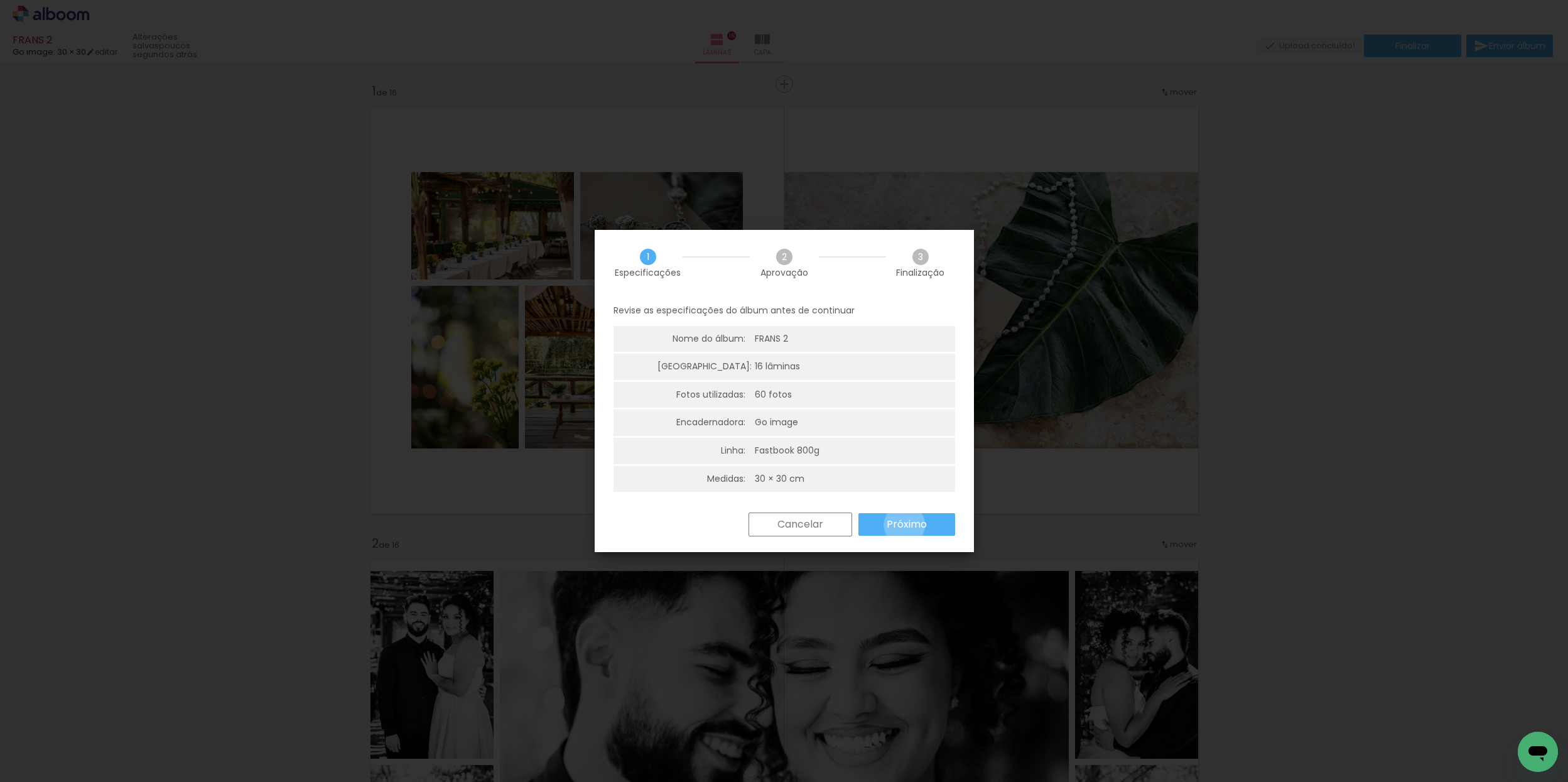
click at [0, 0] on slot "Próximo" at bounding box center [0, 0] width 0 height 0
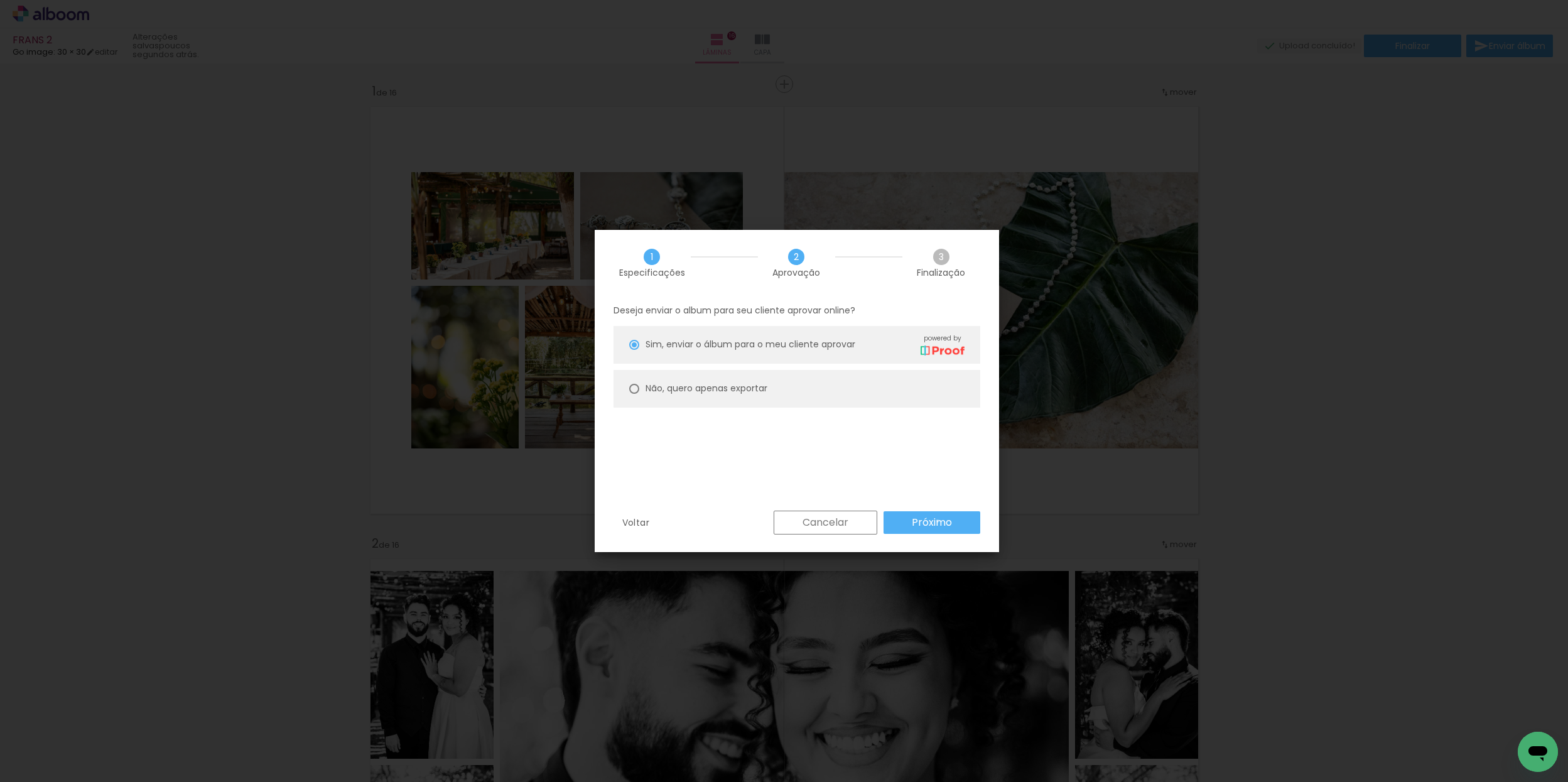
click at [0, 0] on slot "Próximo" at bounding box center [0, 0] width 0 height 0
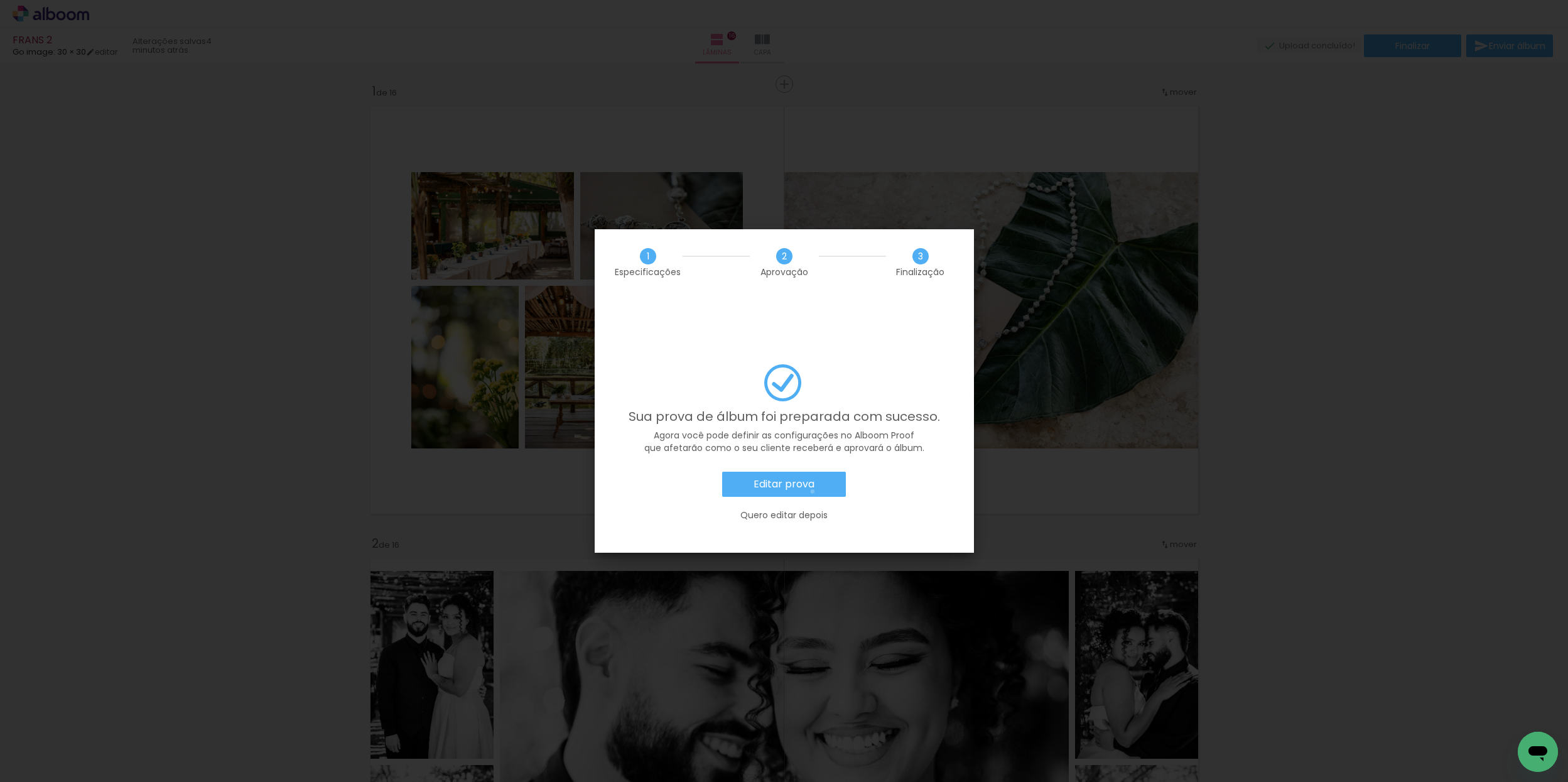
click at [812, 472] on paper-button "Editar prova" at bounding box center [783, 484] width 124 height 25
